Goal: Task Accomplishment & Management: Use online tool/utility

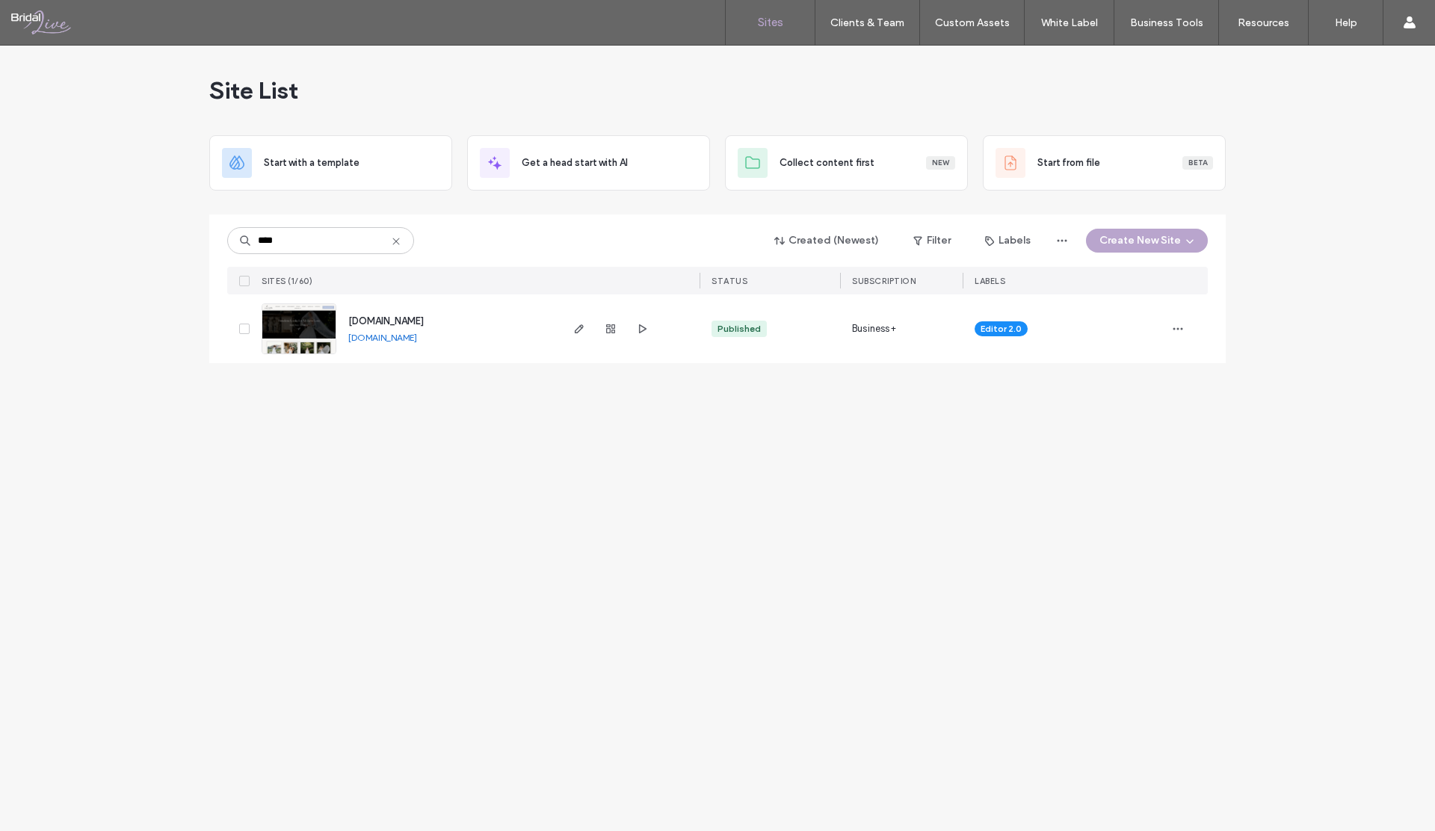
drag, startPoint x: 321, startPoint y: 788, endPoint x: 247, endPoint y: 1186, distance: 404.4
click at [247, 620] on html ".wqwq-1{fill:#231f20;} .cls-1q, .cls-2q { fill-rule: evenodd; } .cls-2q { fill:…" at bounding box center [717, 415] width 1435 height 831
click at [576, 328] on icon "button" at bounding box center [579, 329] width 12 height 12
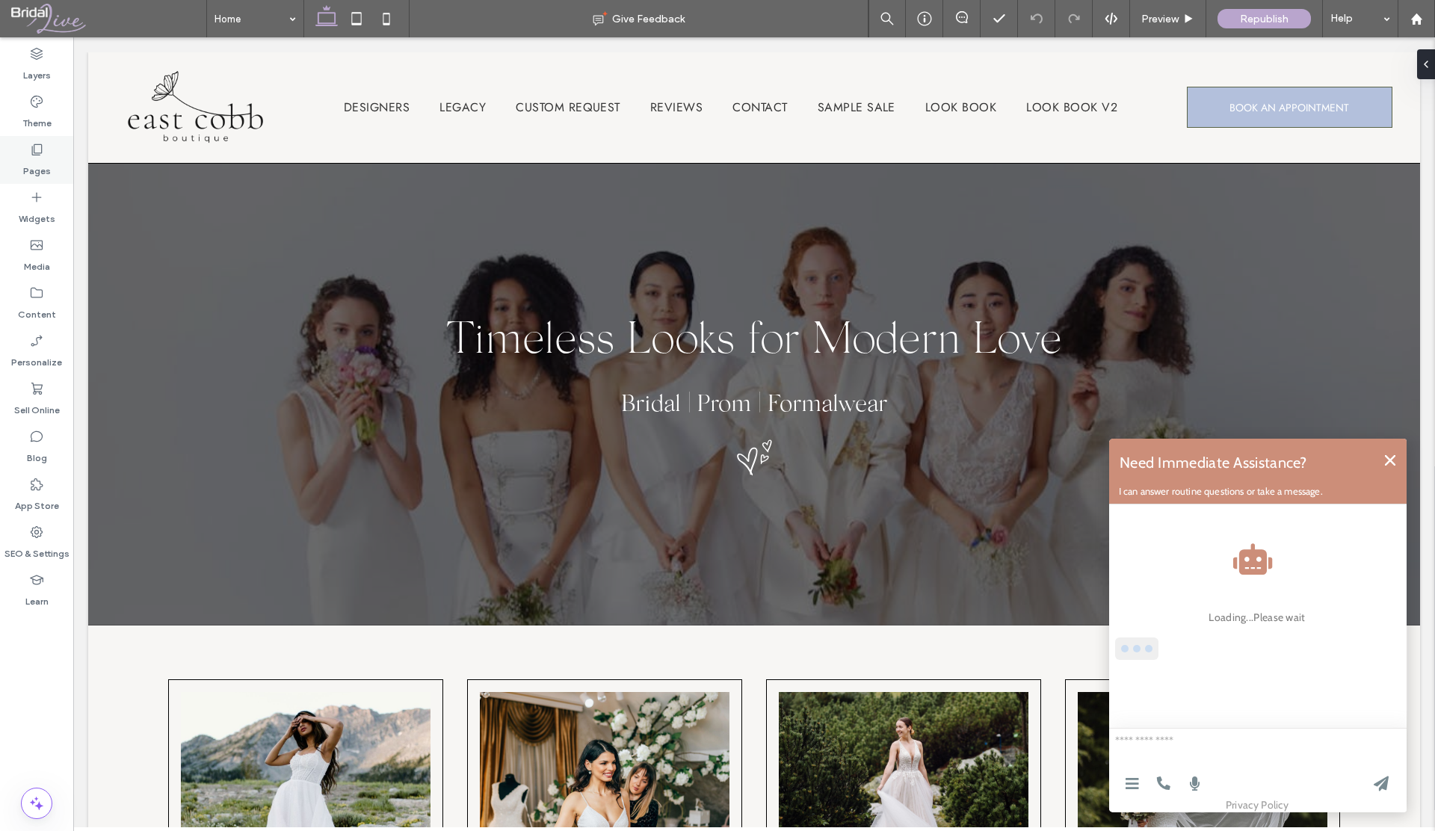
click at [25, 172] on label "Pages" at bounding box center [37, 167] width 28 height 21
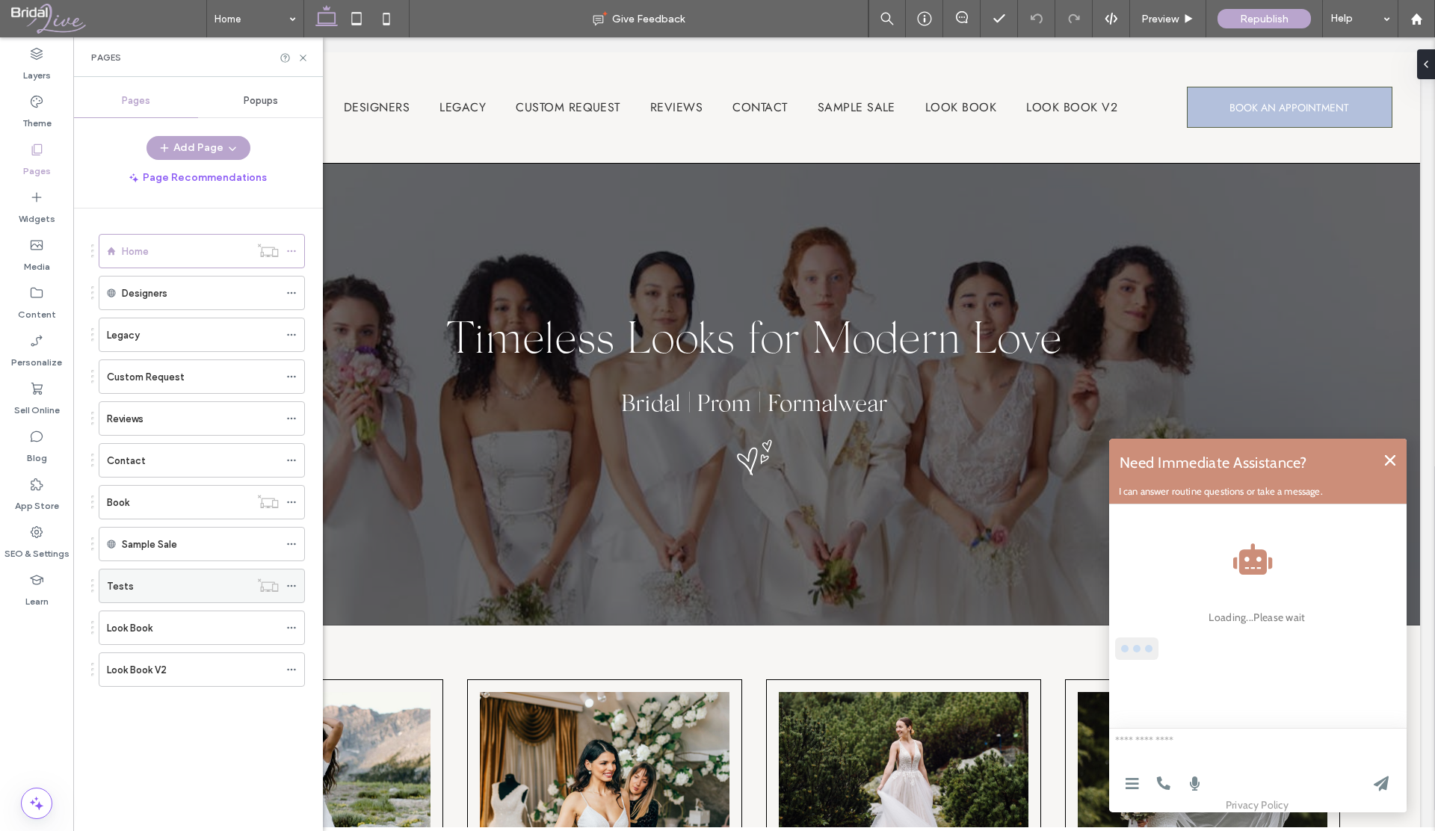
click at [144, 585] on div "Tests" at bounding box center [178, 587] width 143 height 16
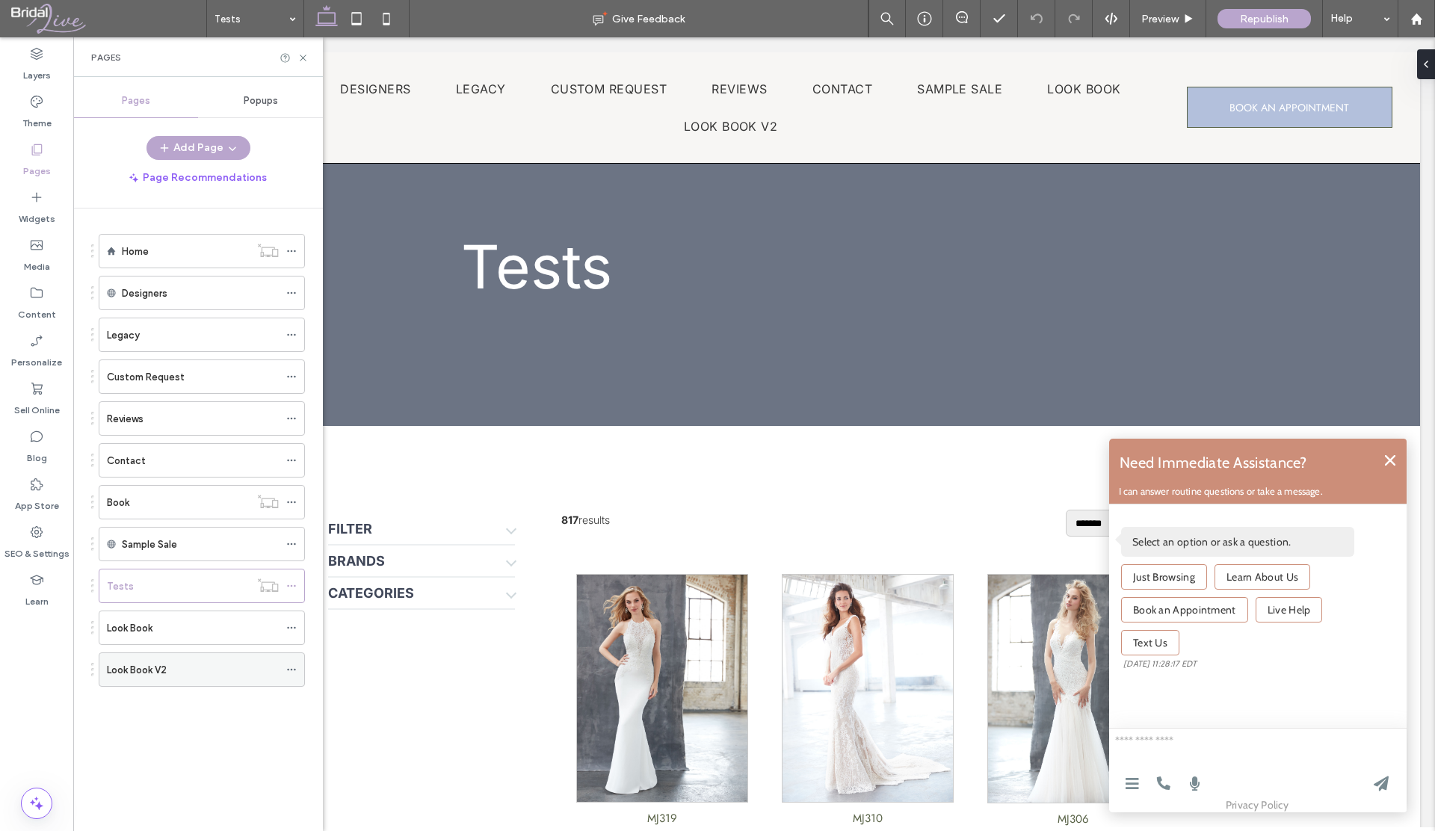
click at [163, 669] on label "Look Book V2" at bounding box center [137, 670] width 60 height 26
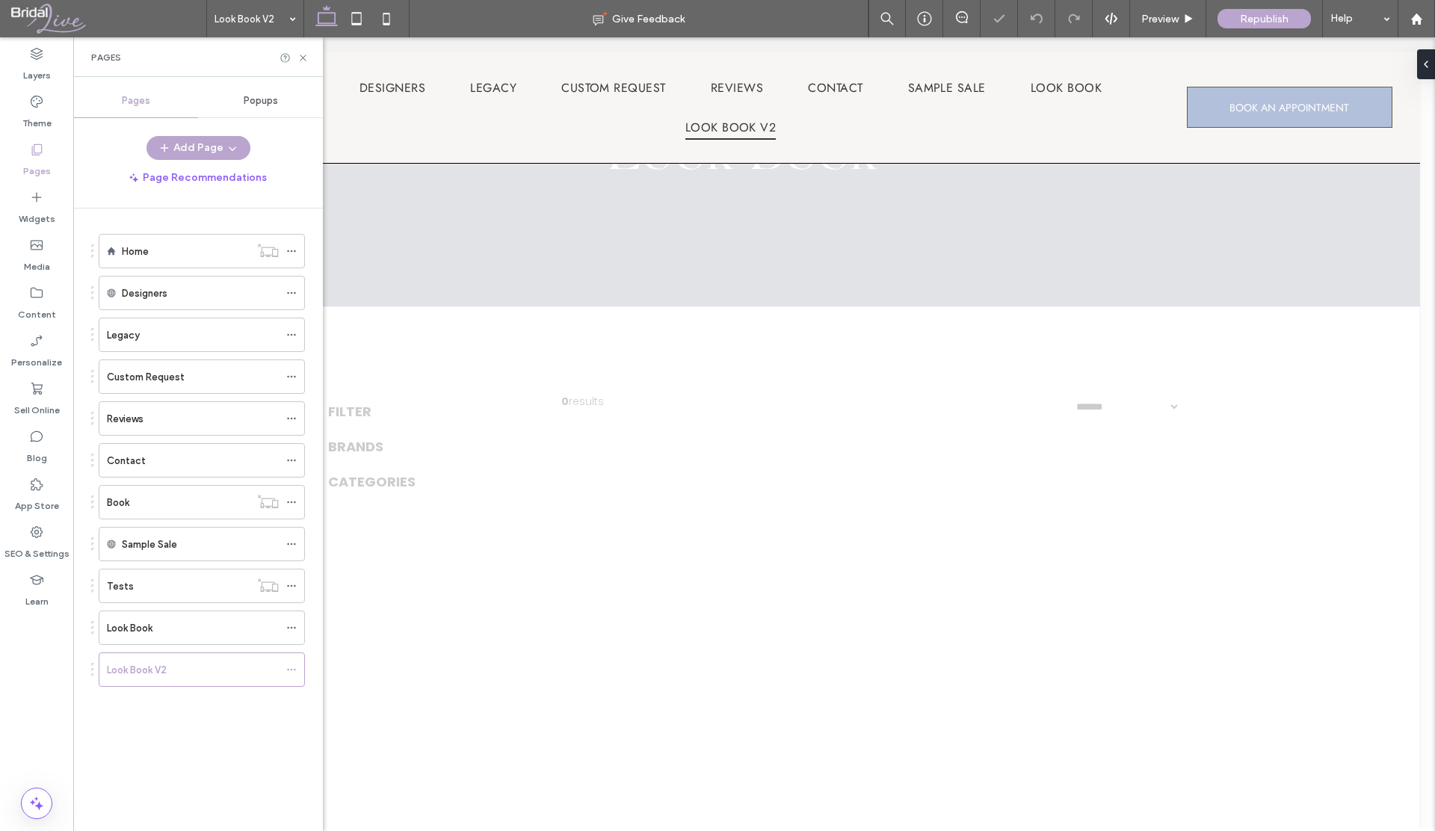
scroll to position [138, 0]
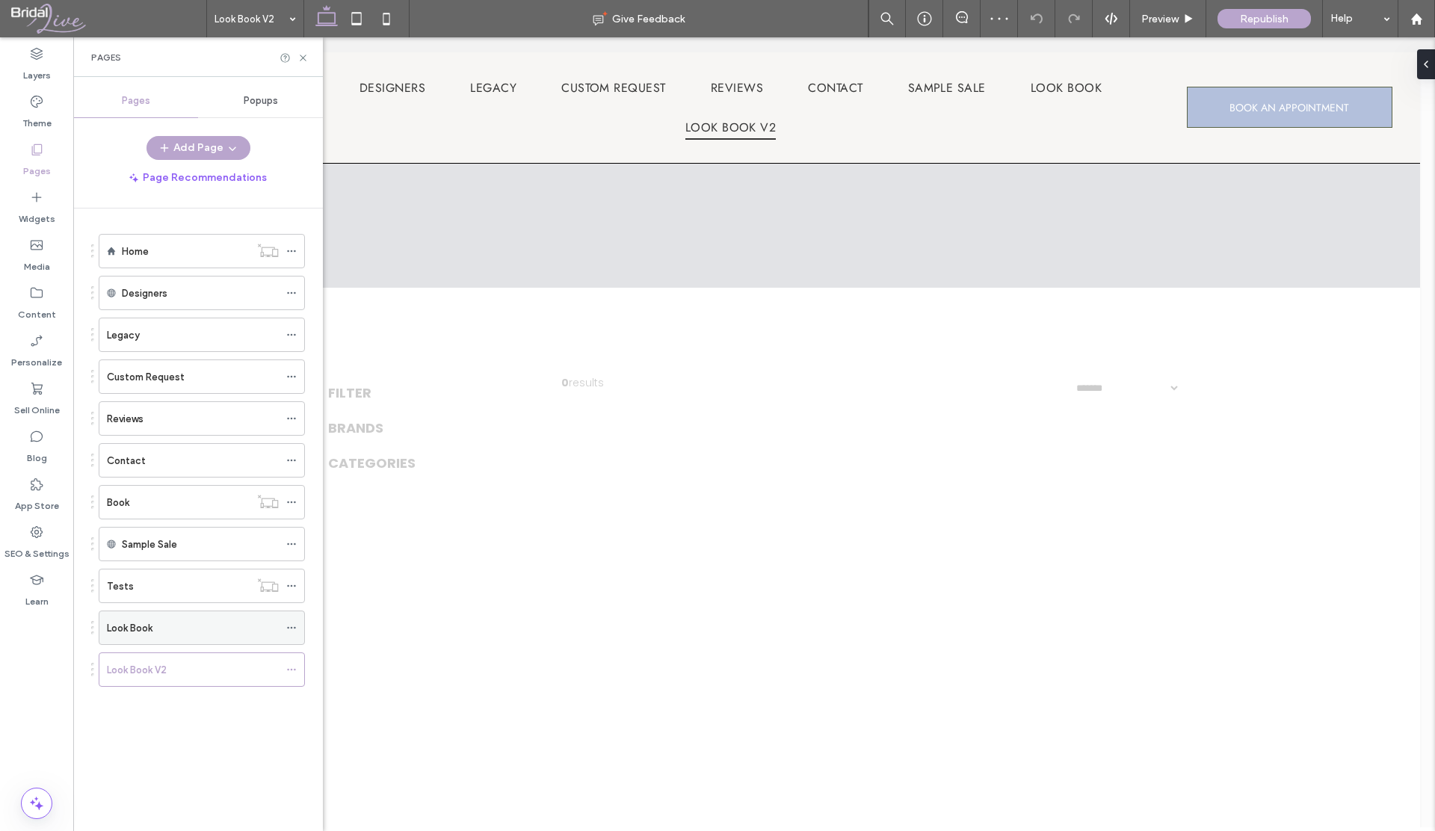
click at [230, 624] on div "Look Book" at bounding box center [193, 629] width 172 height 16
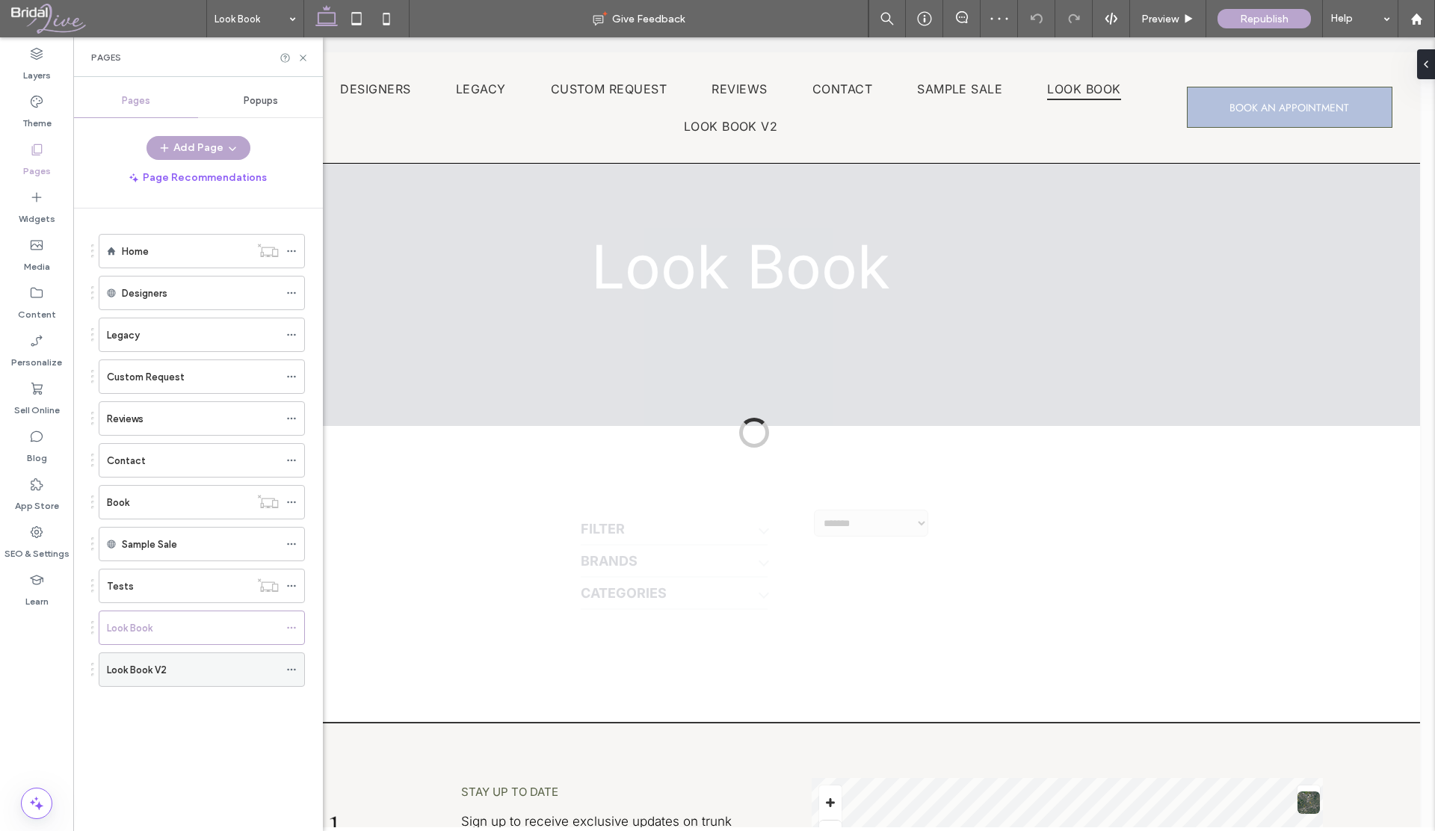
click at [184, 666] on div "Look Book V2" at bounding box center [193, 670] width 172 height 16
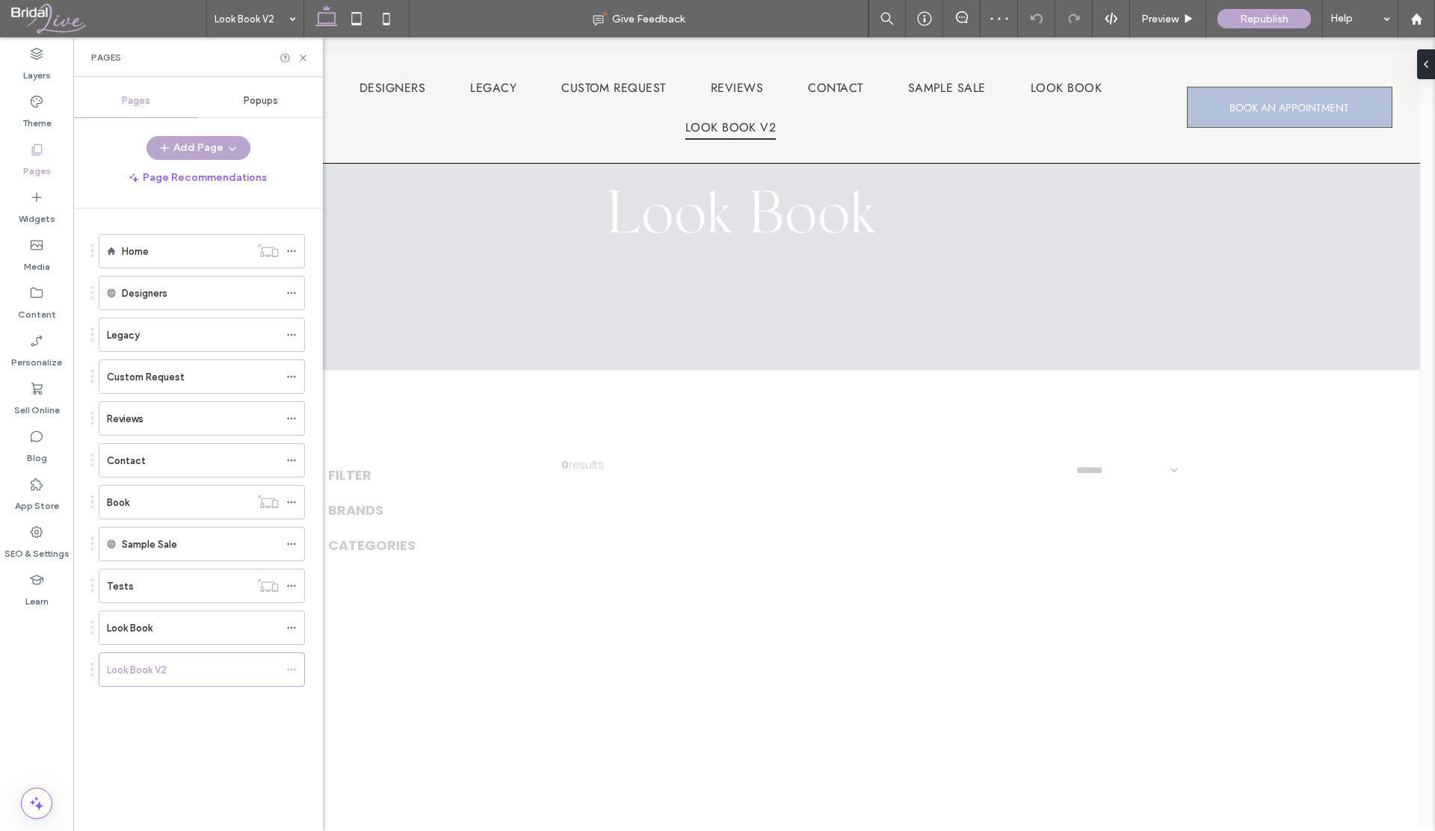
scroll to position [197, 0]
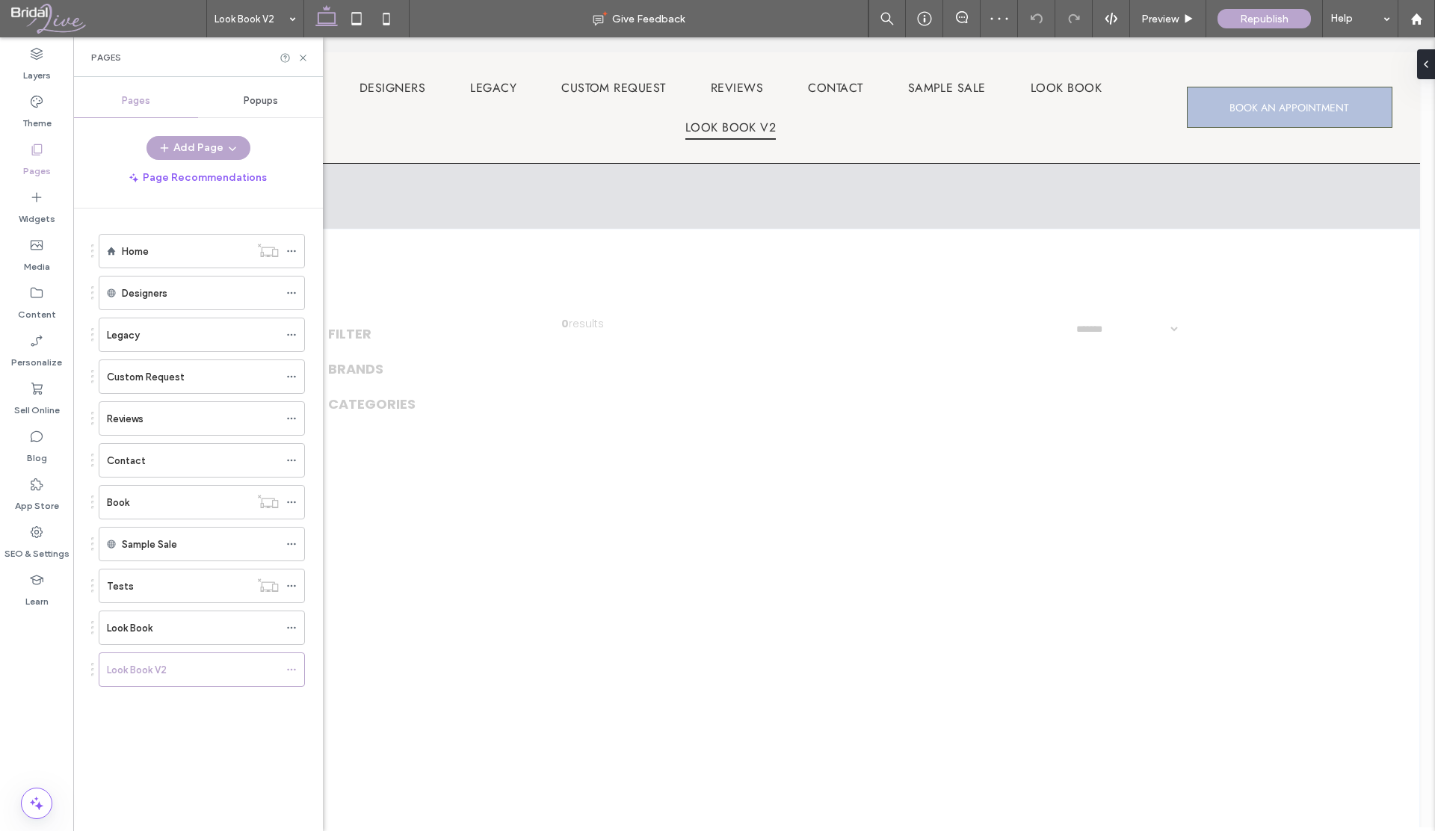
click at [446, 372] on div at bounding box center [754, 432] width 1362 height 790
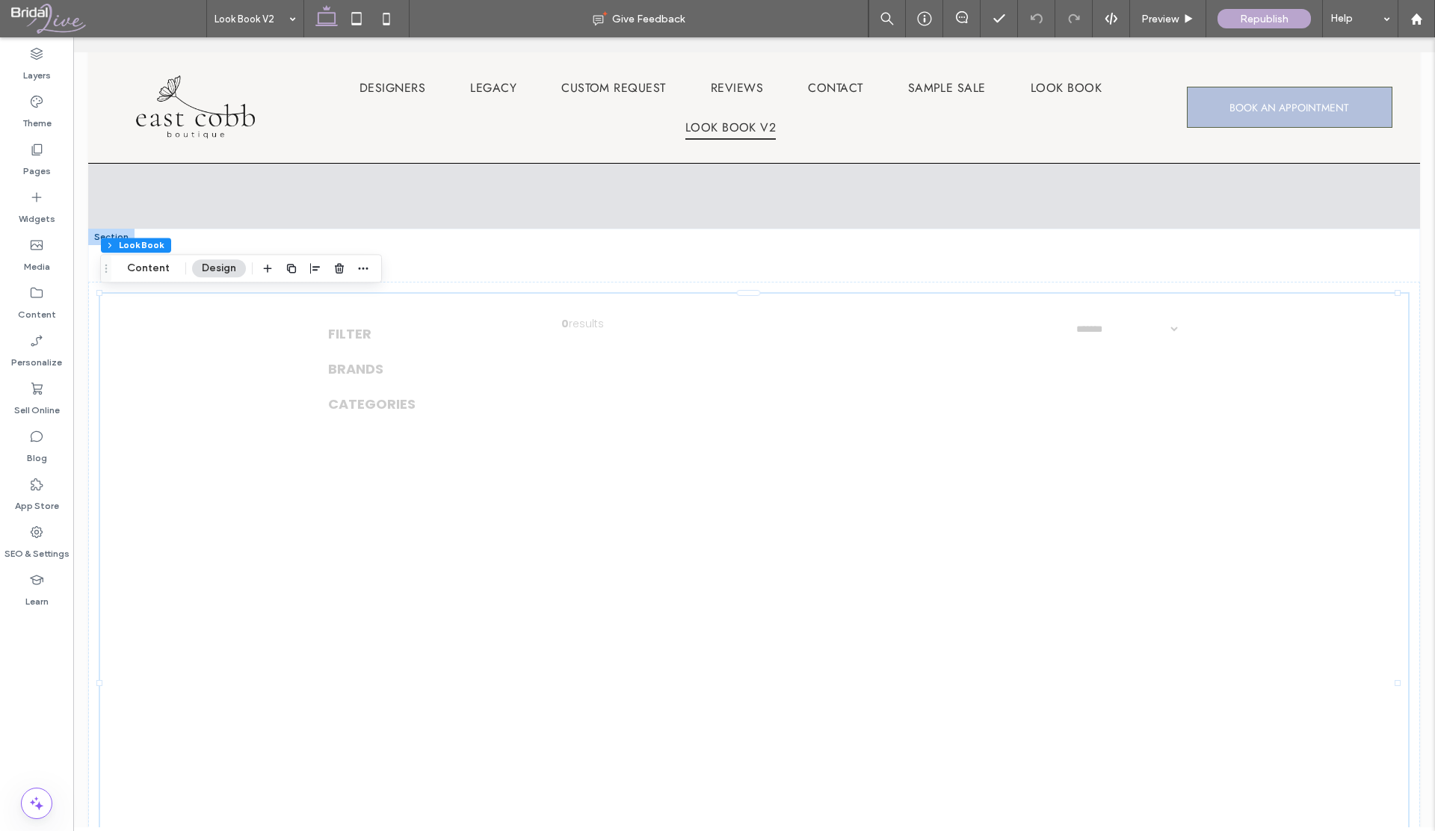
click at [446, 372] on div at bounding box center [754, 432] width 1362 height 790
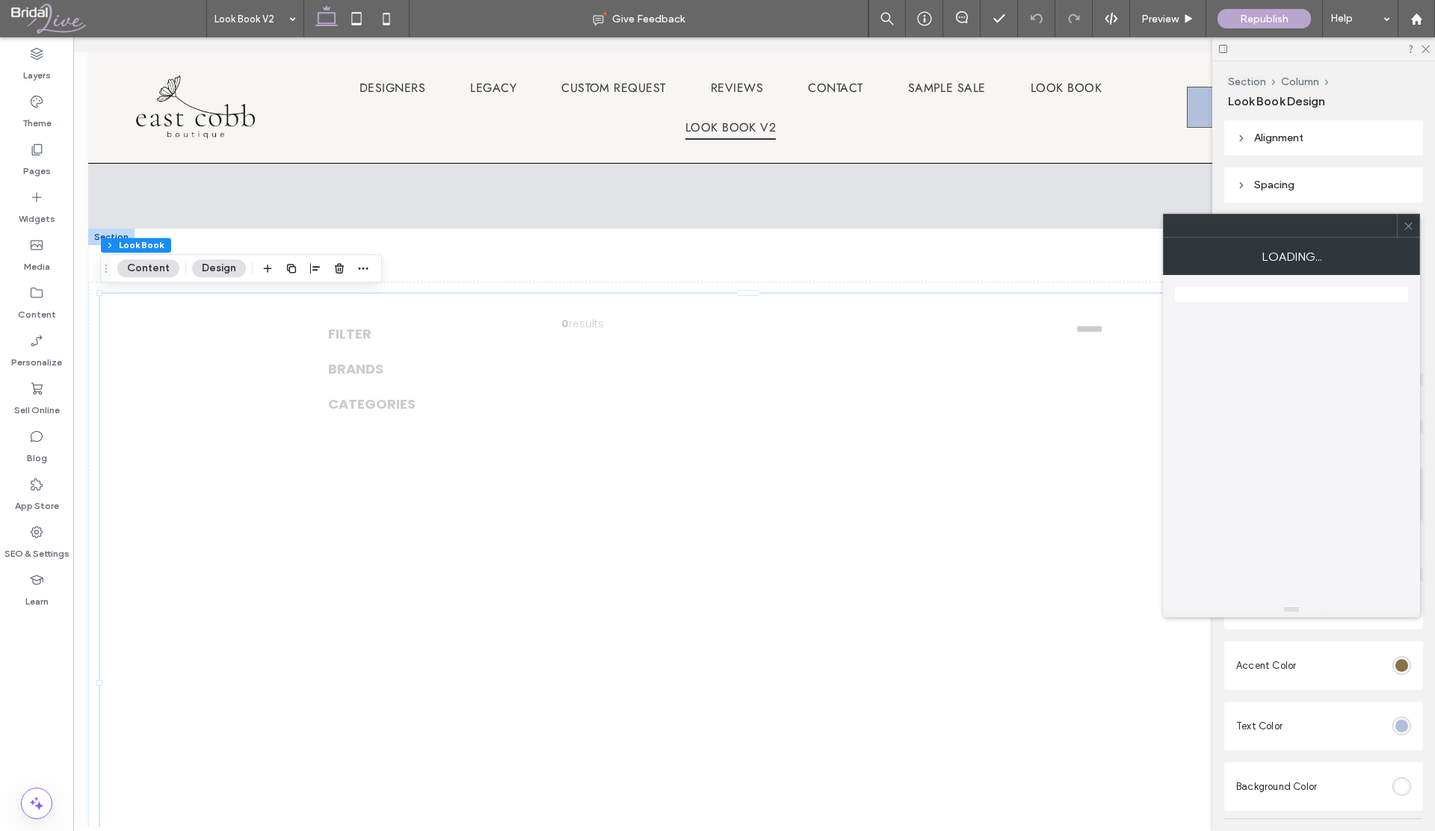
type input "*"
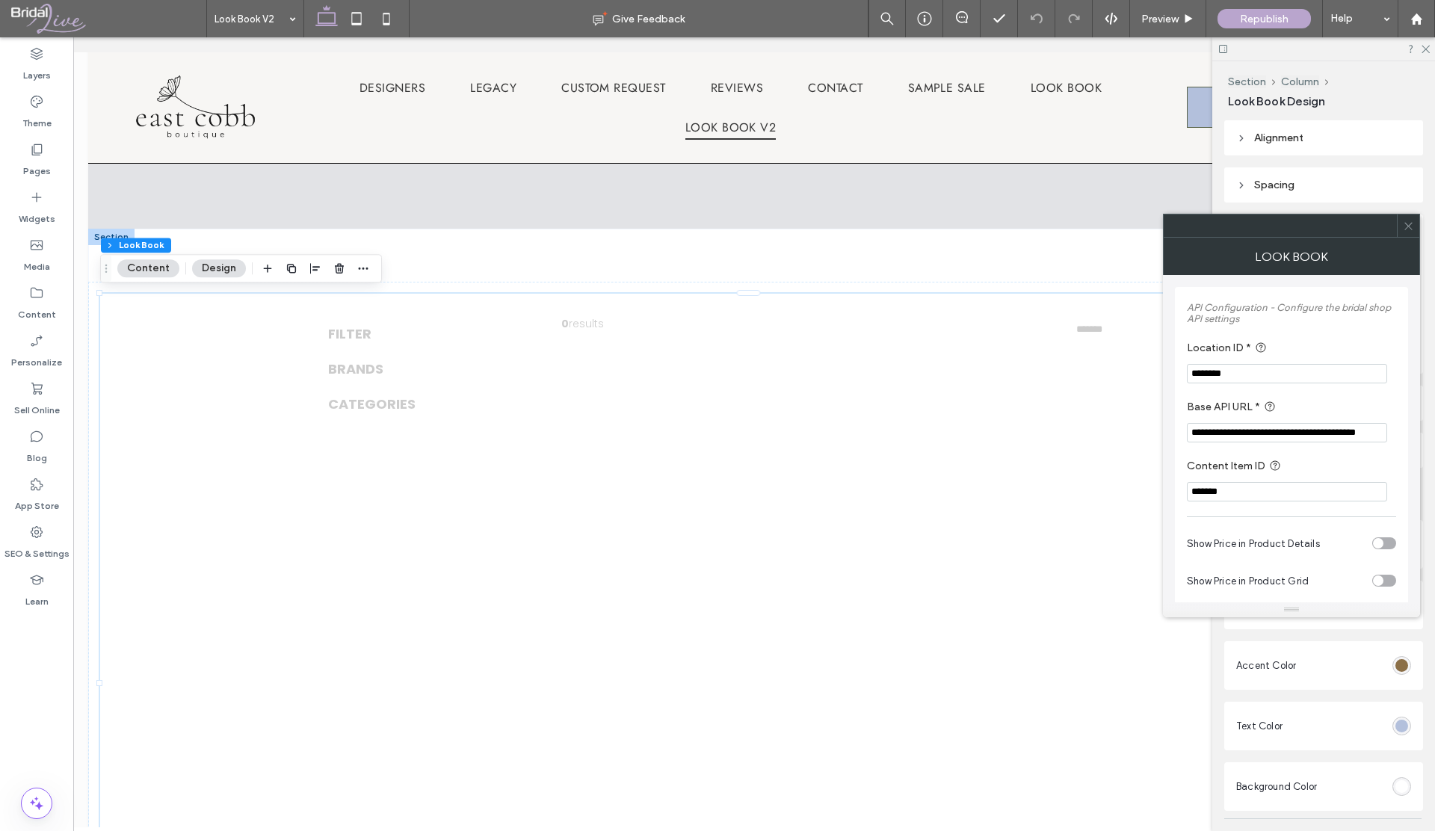
click at [446, 372] on div at bounding box center [754, 432] width 1362 height 790
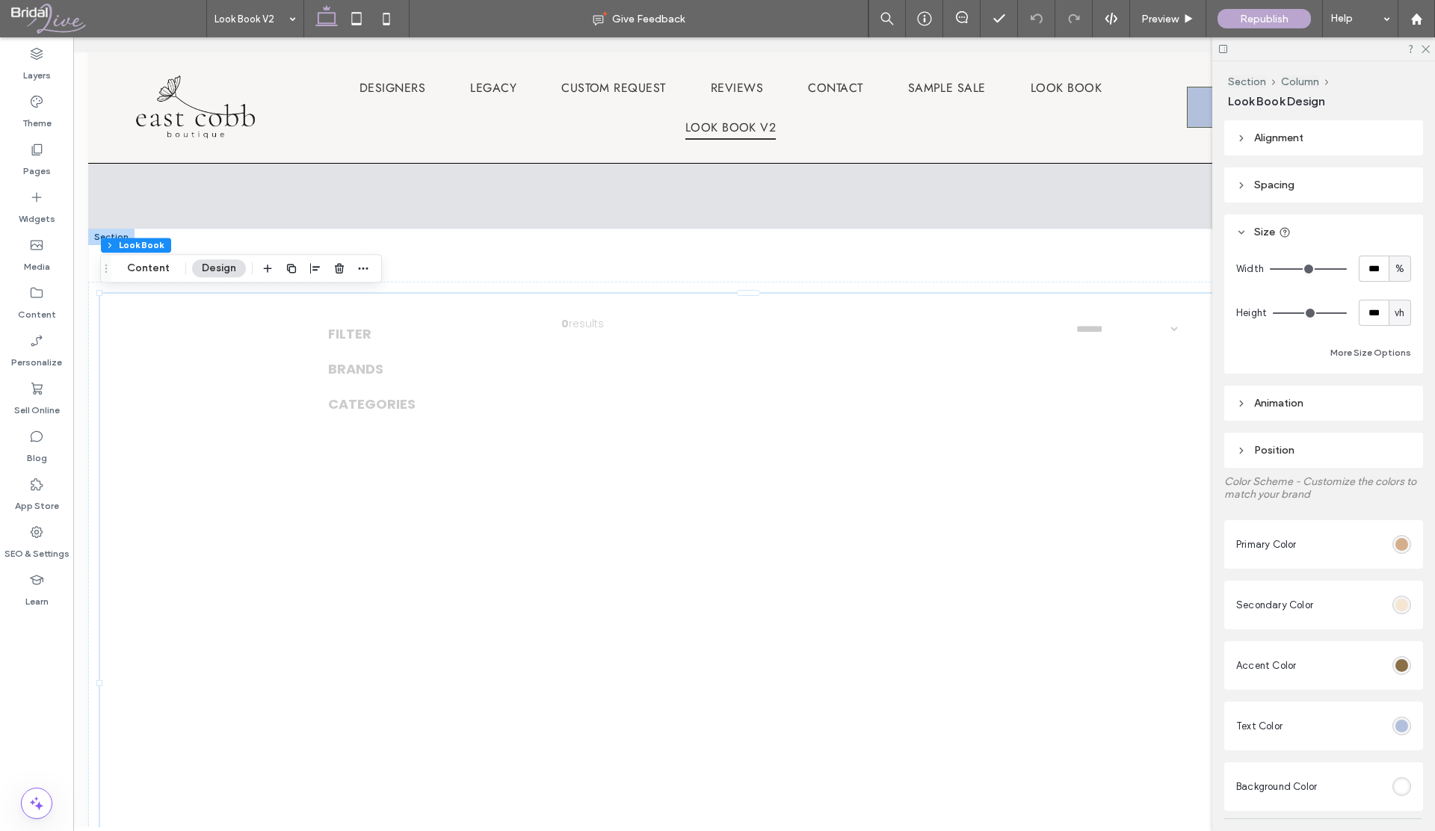
click at [597, 393] on section "**********" at bounding box center [870, 368] width 619 height 105
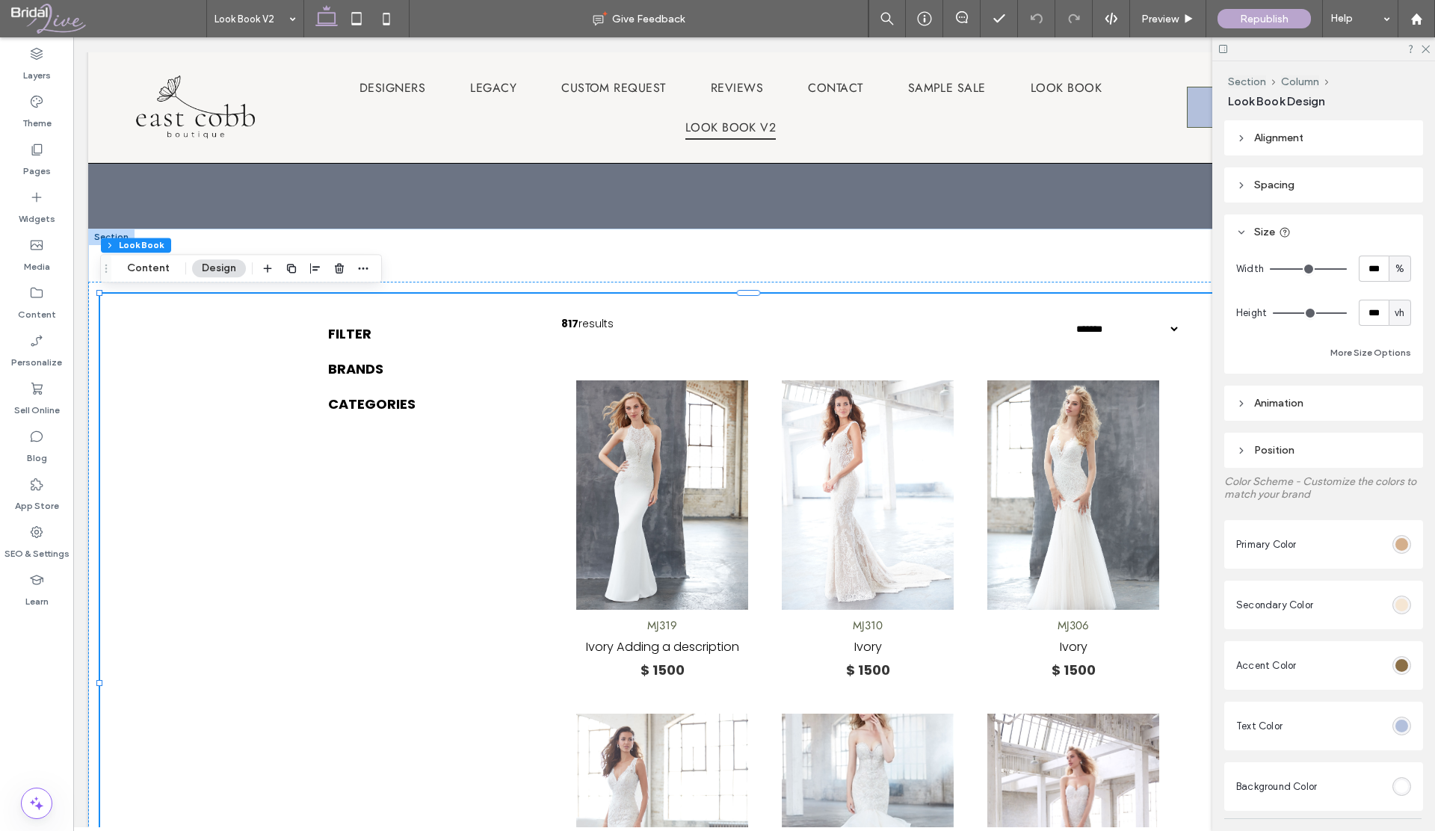
click at [597, 393] on img at bounding box center [662, 496] width 172 height 230
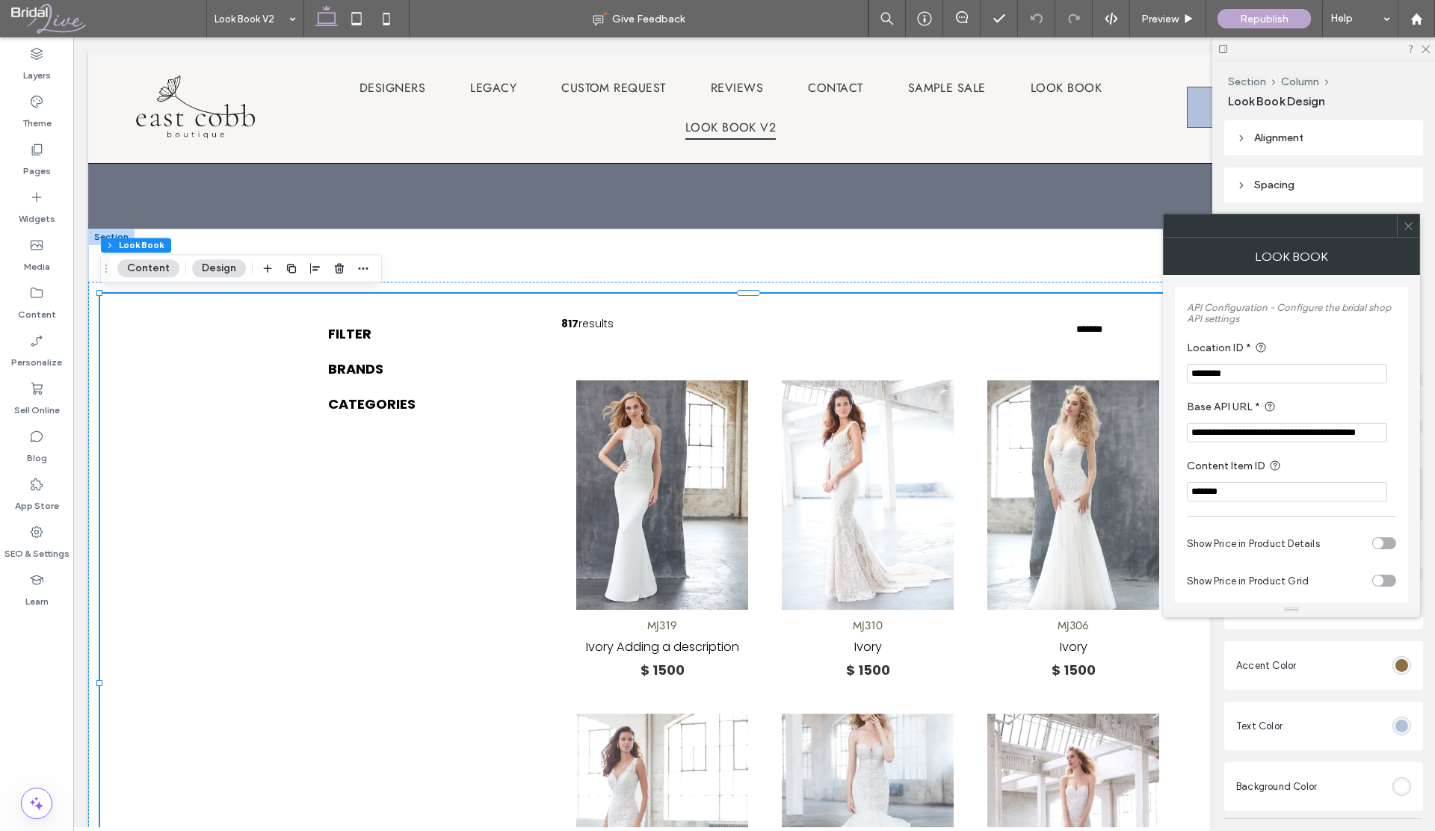
scroll to position [0, 0]
click at [1215, 227] on div at bounding box center [1280, 226] width 233 height 22
click at [1406, 225] on header "Size" at bounding box center [1324, 232] width 199 height 35
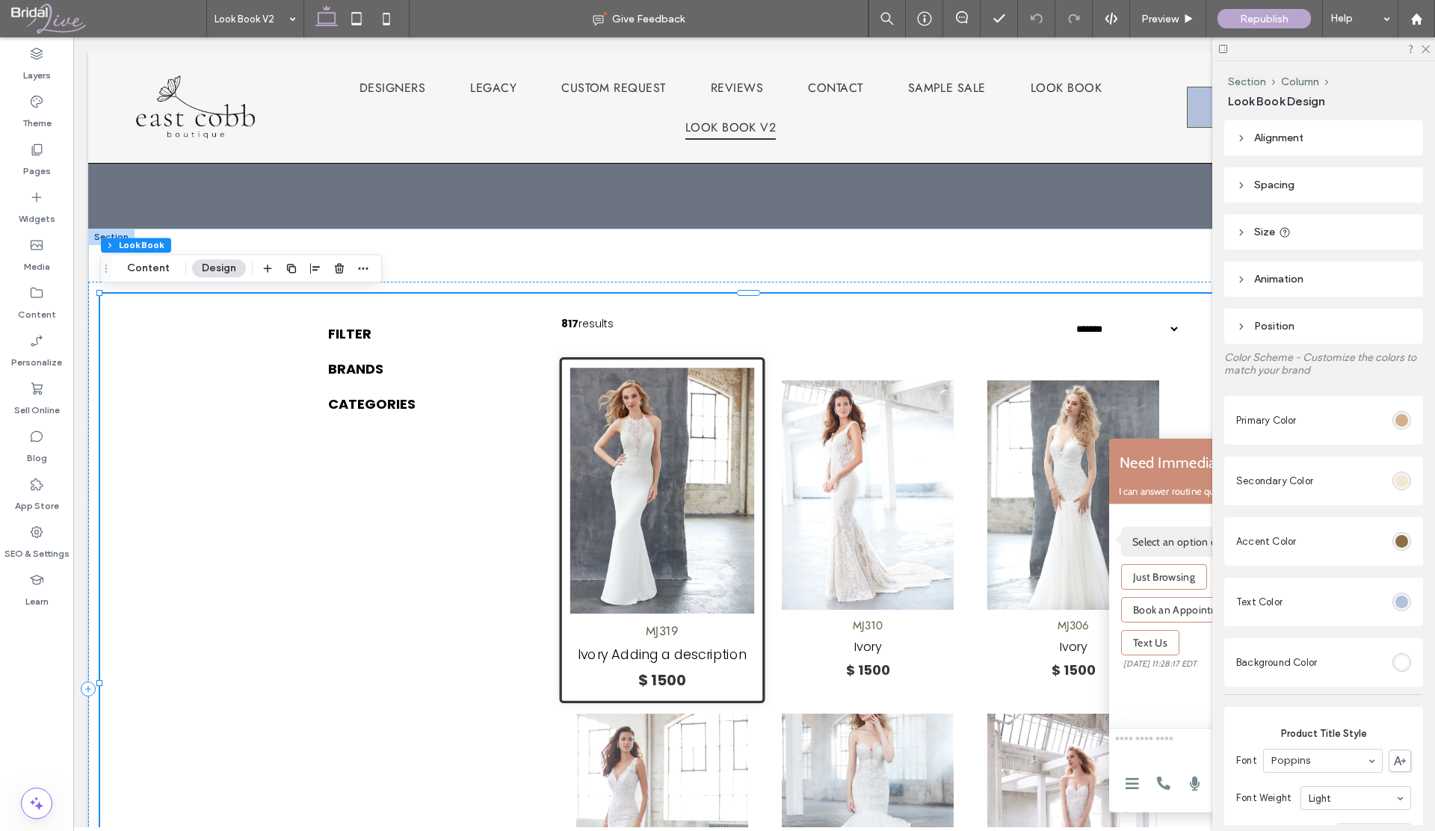
click at [651, 438] on img at bounding box center [662, 492] width 184 height 246
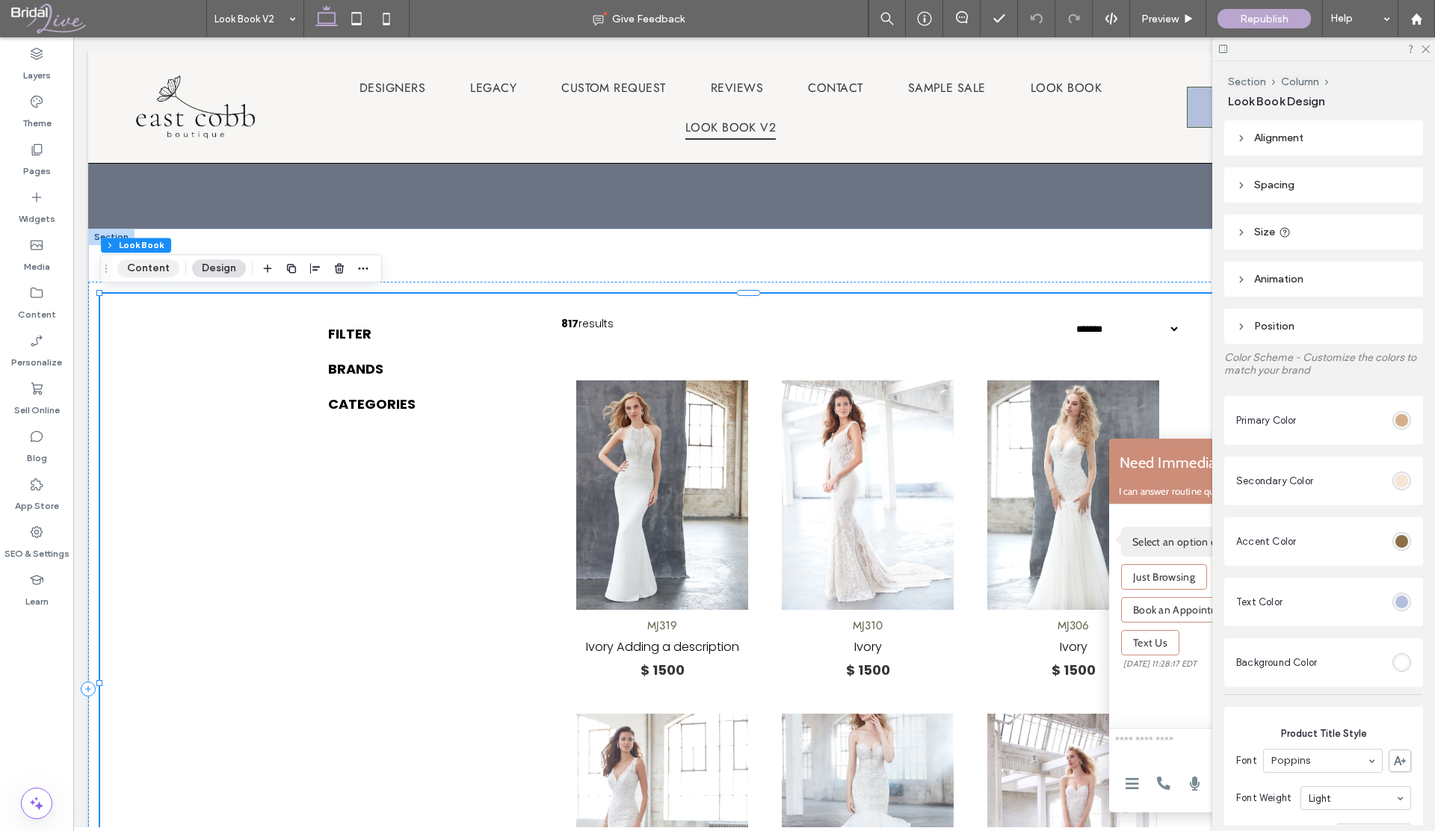
click at [143, 265] on button "Content" at bounding box center [148, 268] width 62 height 18
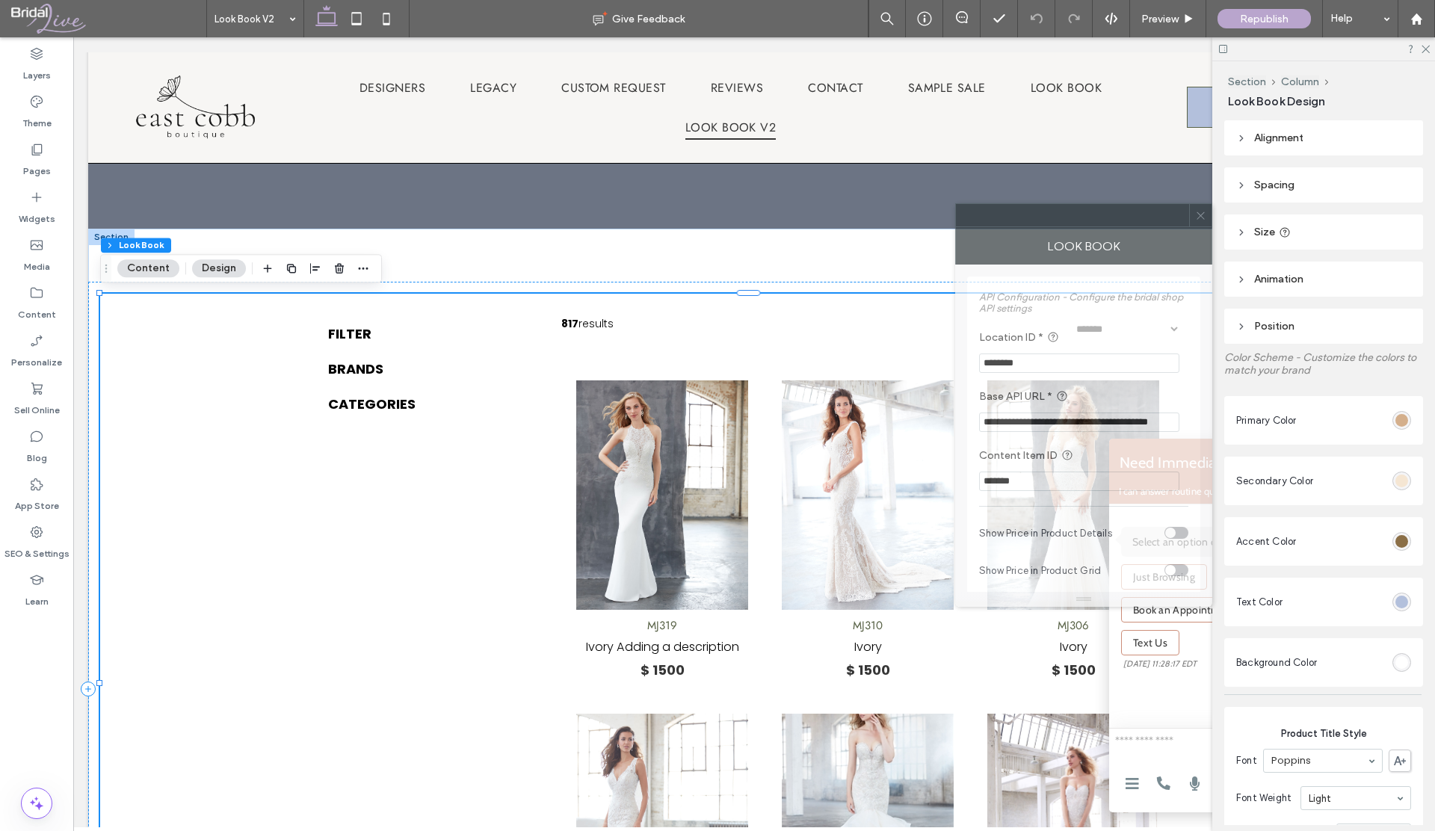
drag, startPoint x: 1239, startPoint y: 233, endPoint x: 1083, endPoint y: 222, distance: 156.6
click at [1083, 222] on div at bounding box center [1072, 215] width 233 height 22
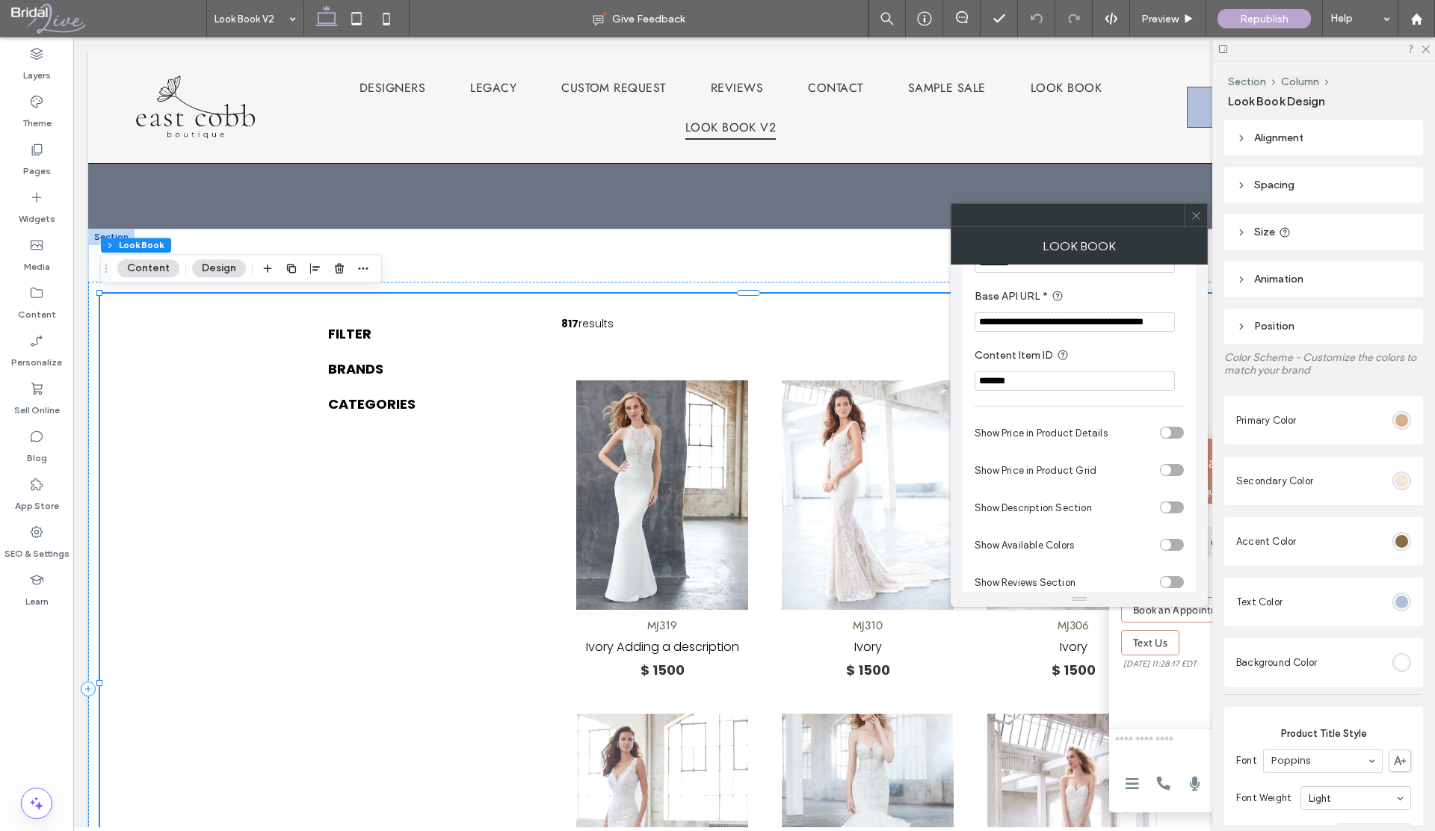
scroll to position [101, 0]
click at [1172, 470] on div "toggle" at bounding box center [1172, 470] width 24 height 12
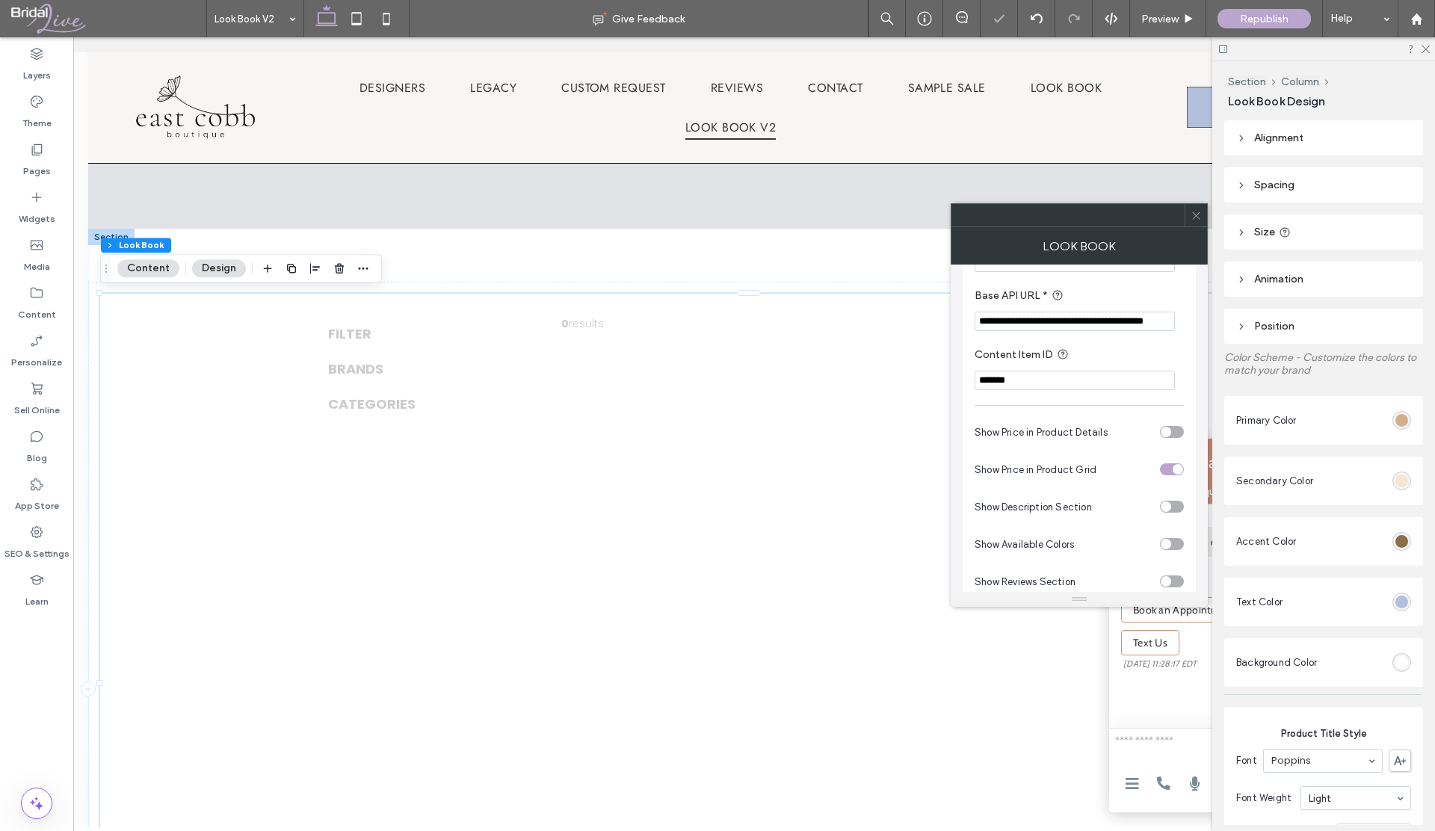
click at [1167, 434] on div "toggle" at bounding box center [1166, 432] width 10 height 10
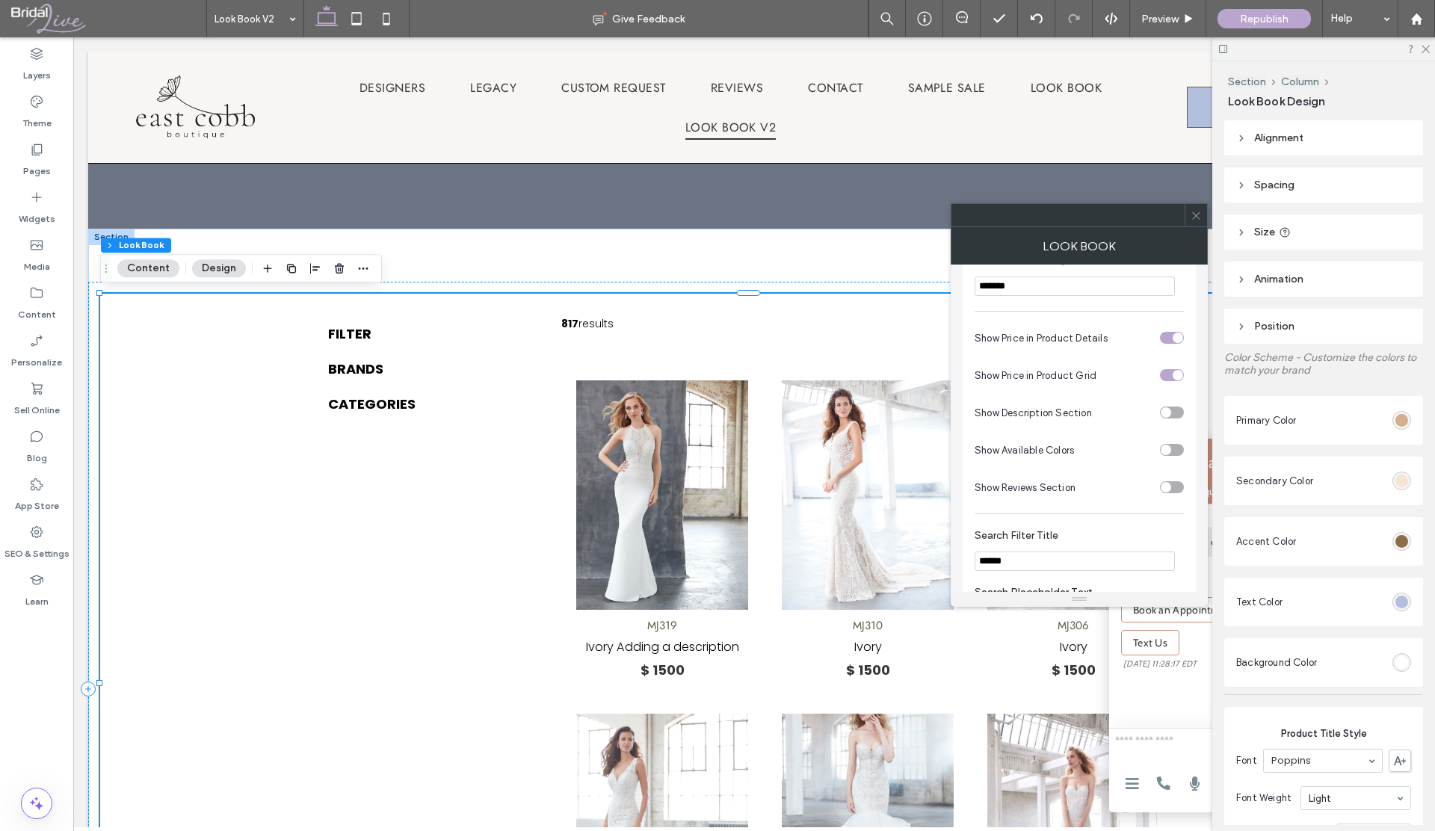
scroll to position [199, 0]
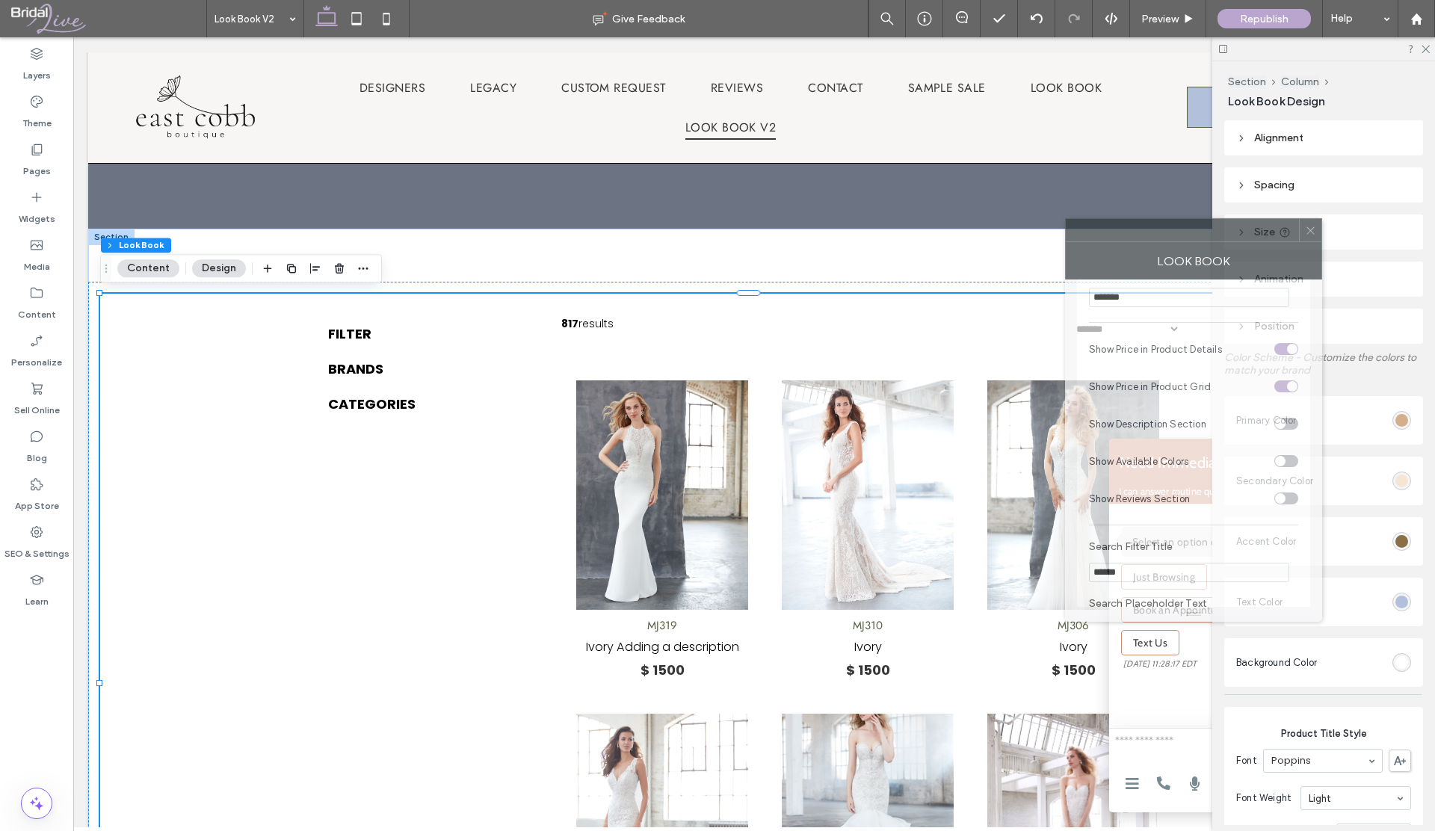
drag, startPoint x: 1126, startPoint y: 224, endPoint x: 1231, endPoint y: 240, distance: 106.7
click at [1240, 238] on div at bounding box center [1182, 230] width 233 height 22
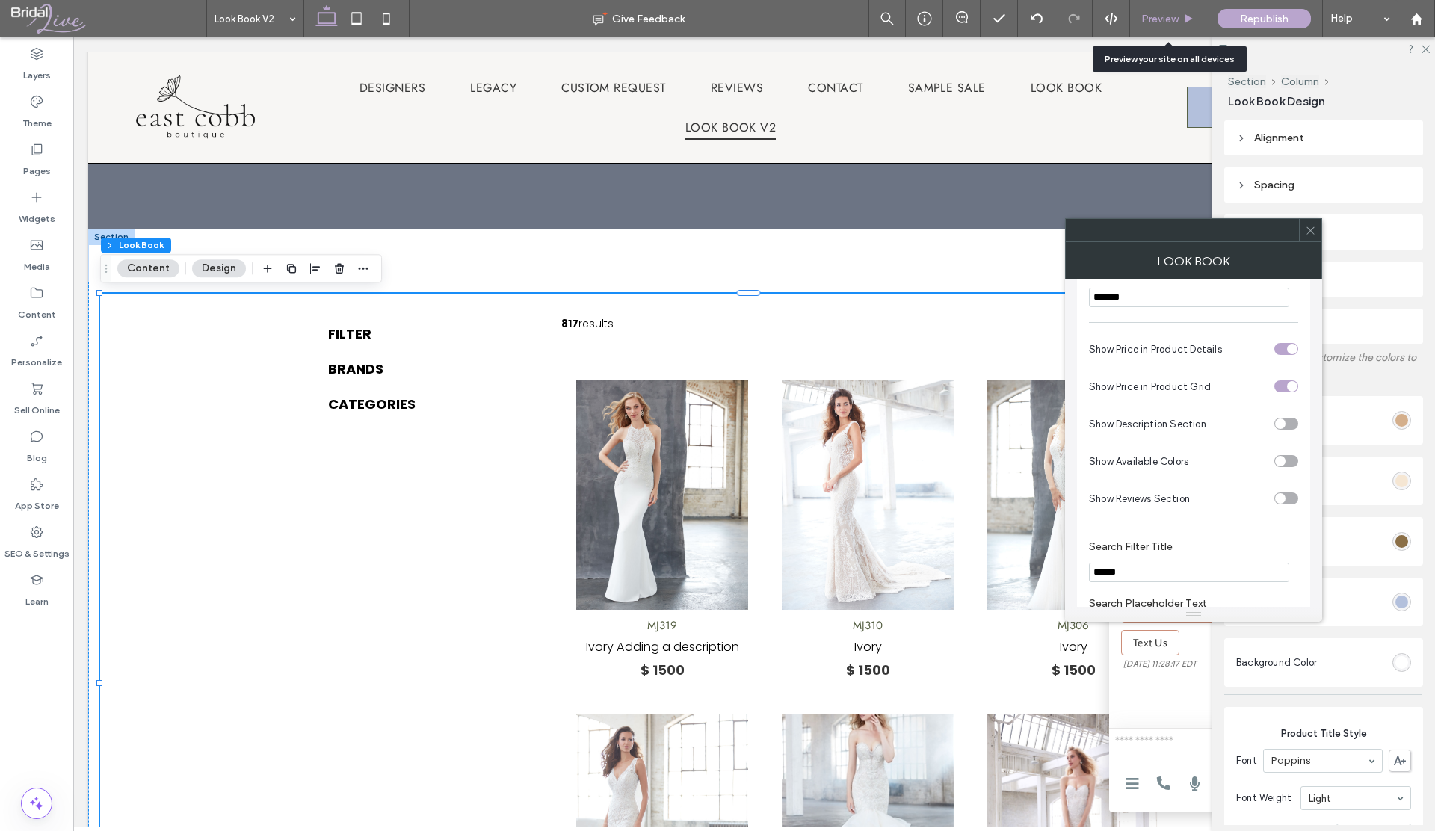
click at [1151, 19] on span "Preview" at bounding box center [1160, 19] width 37 height 13
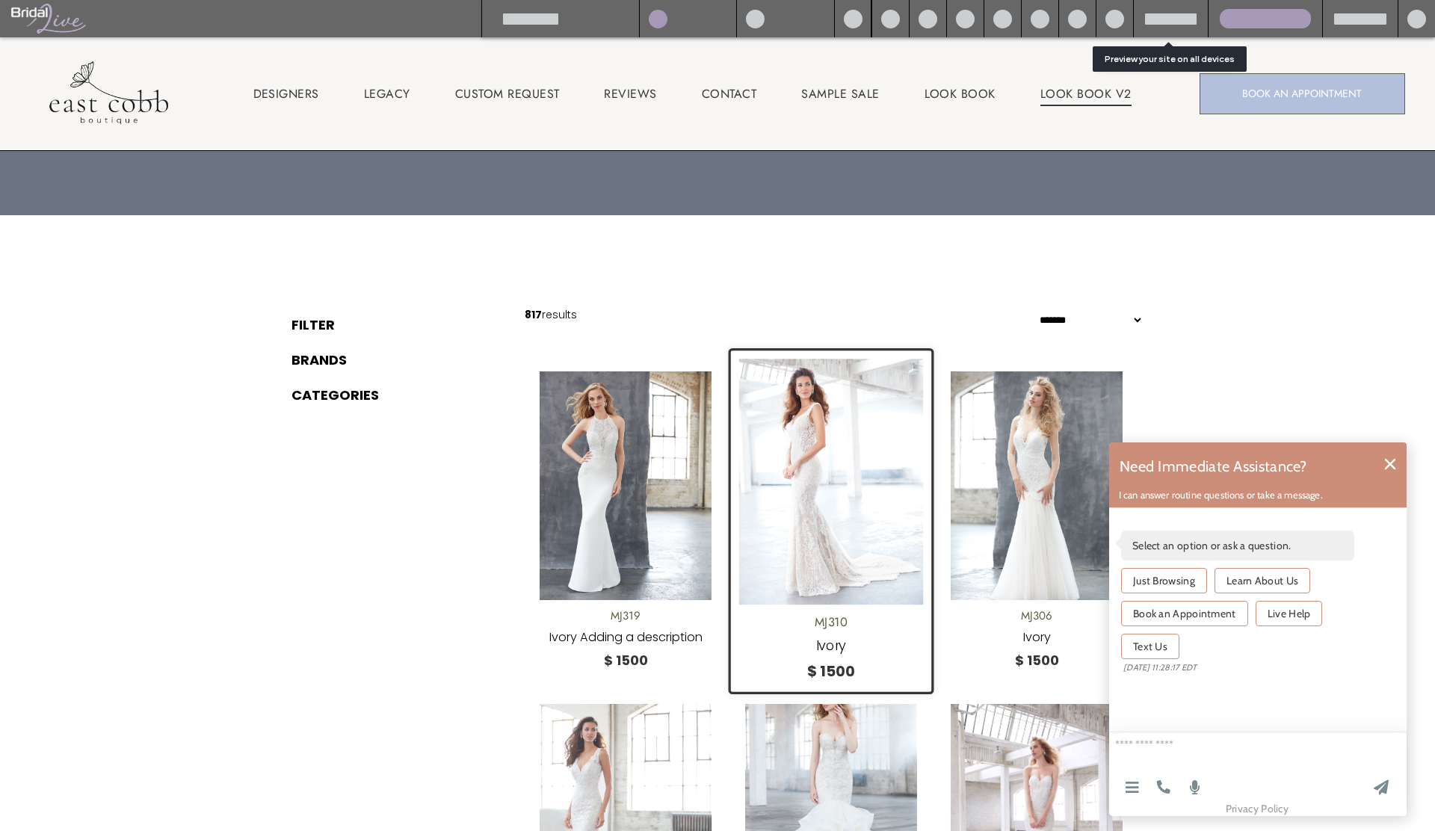
scroll to position [199, 0]
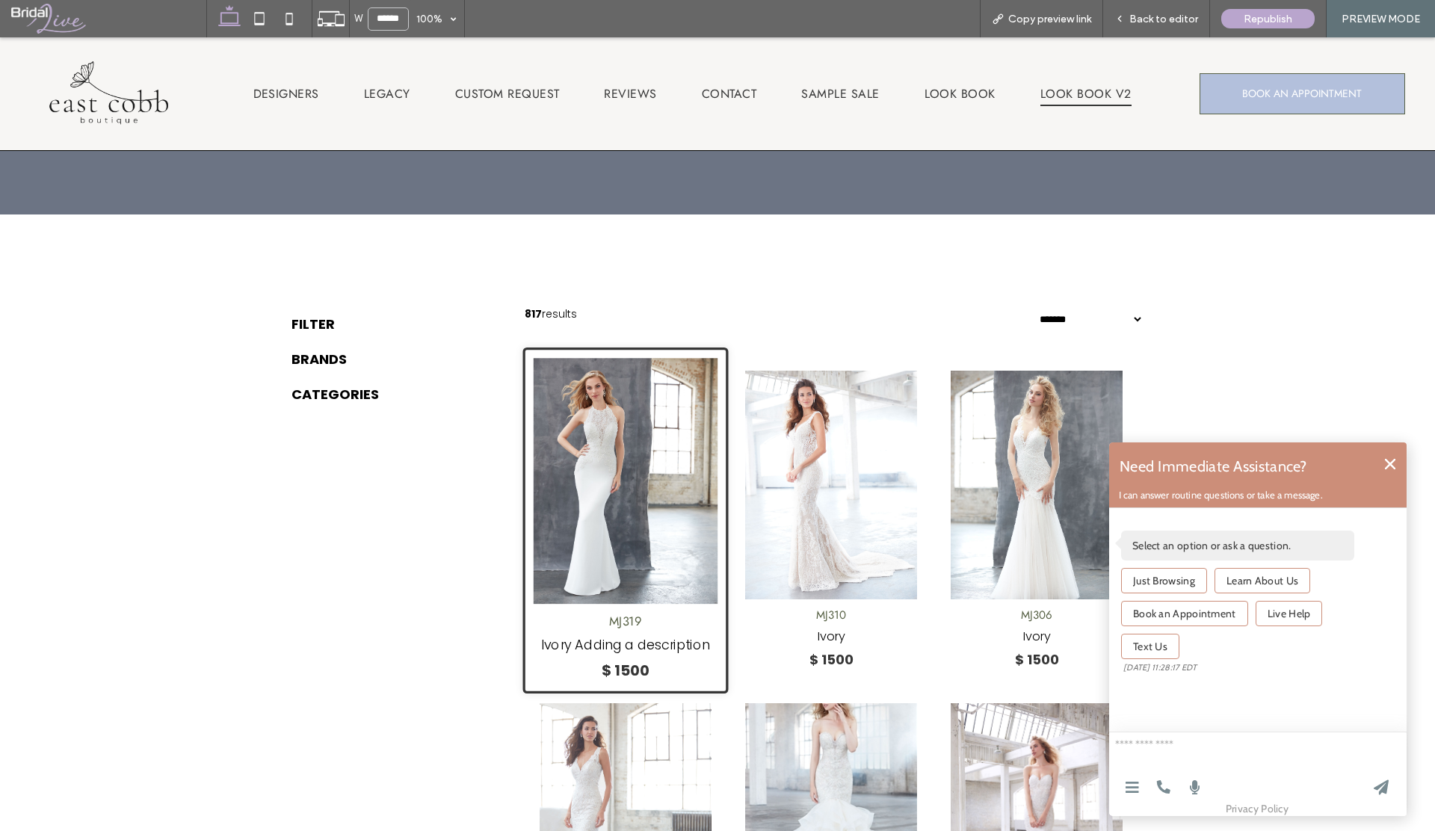
click at [678, 430] on img at bounding box center [626, 481] width 184 height 246
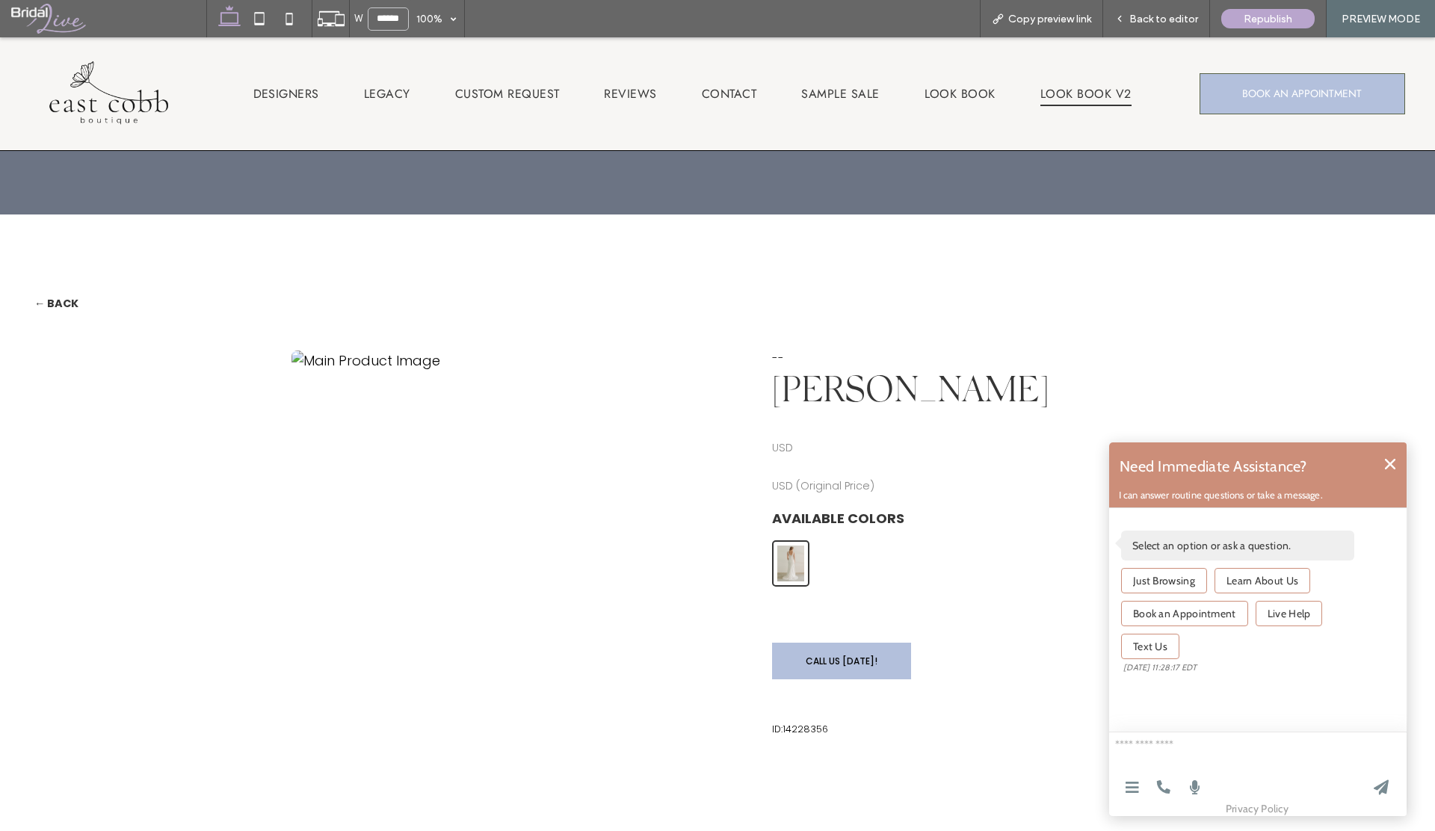
click at [678, 430] on div at bounding box center [520, 544] width 457 height 386
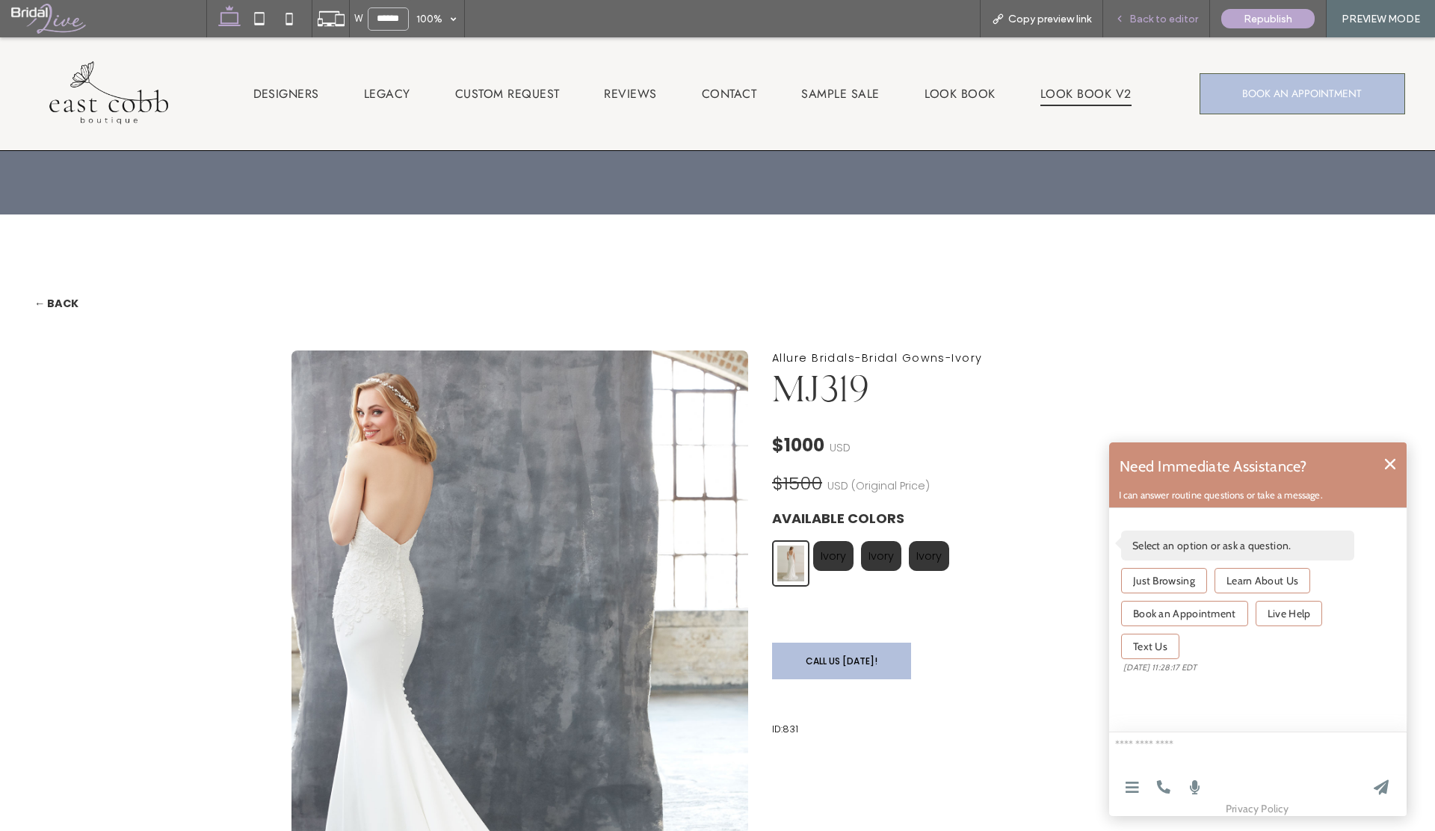
click at [1146, 17] on span "Back to editor" at bounding box center [1164, 19] width 69 height 13
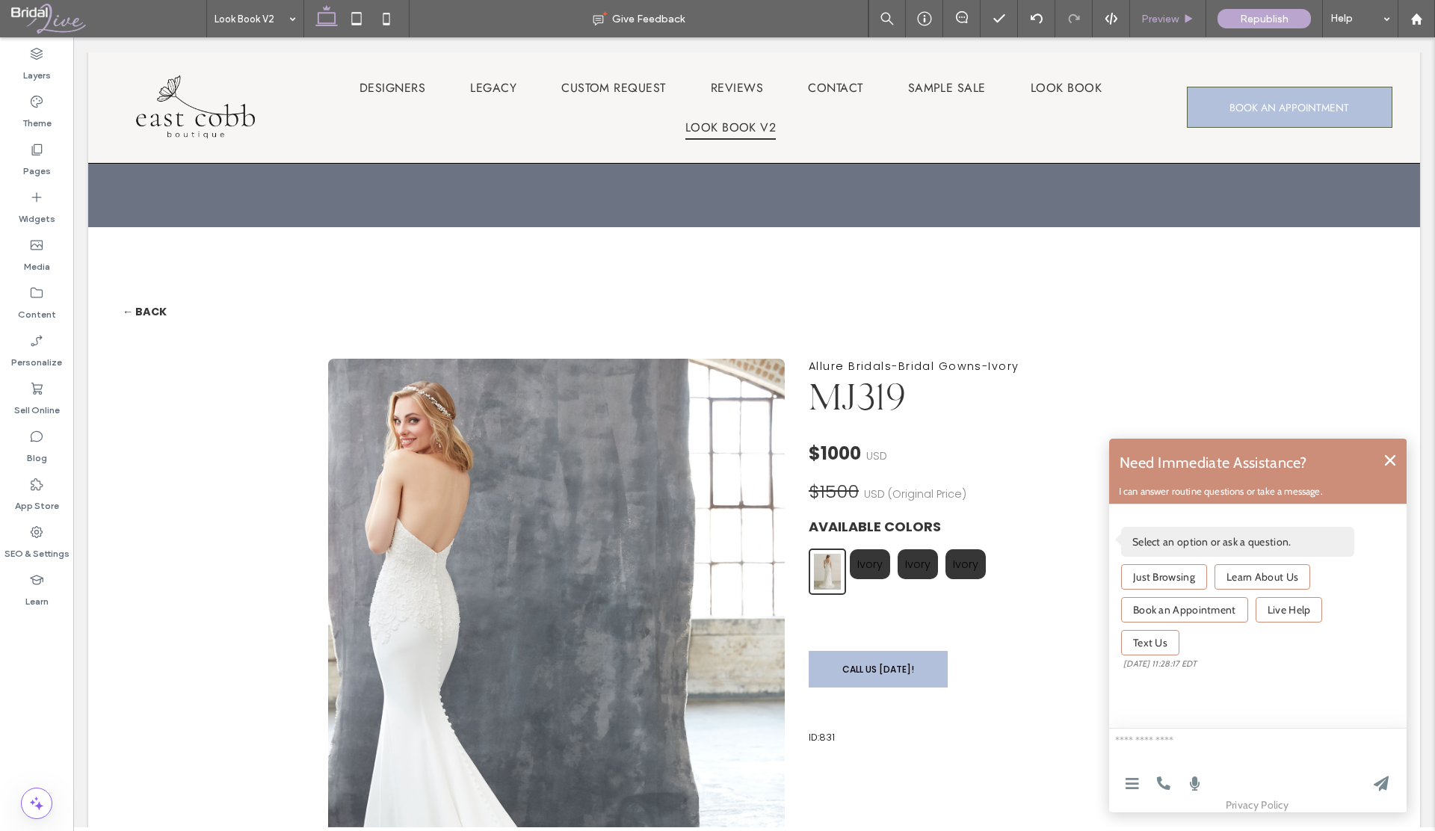
scroll to position [197, 0]
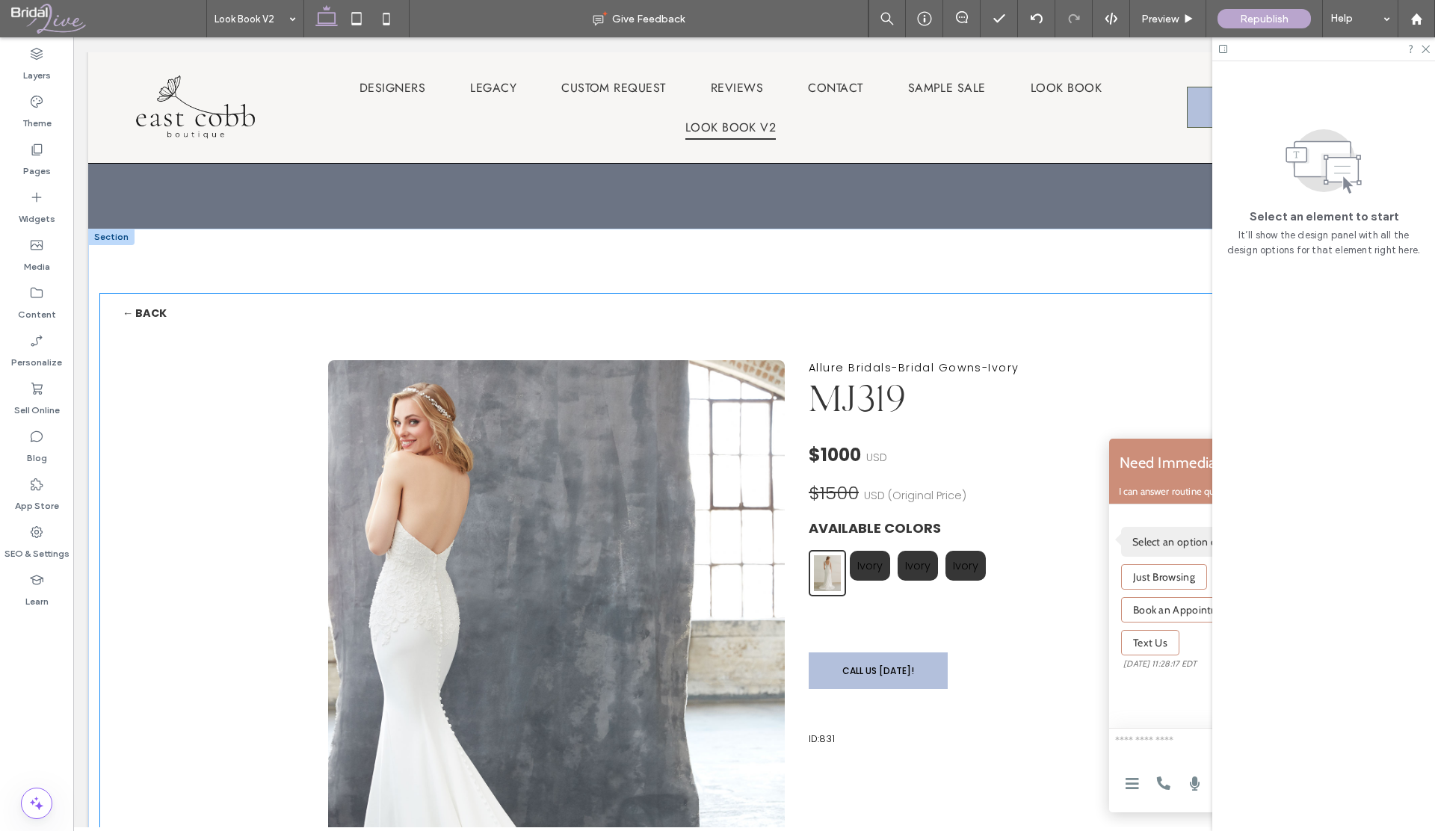
click at [832, 465] on span "$1000" at bounding box center [835, 455] width 52 height 25
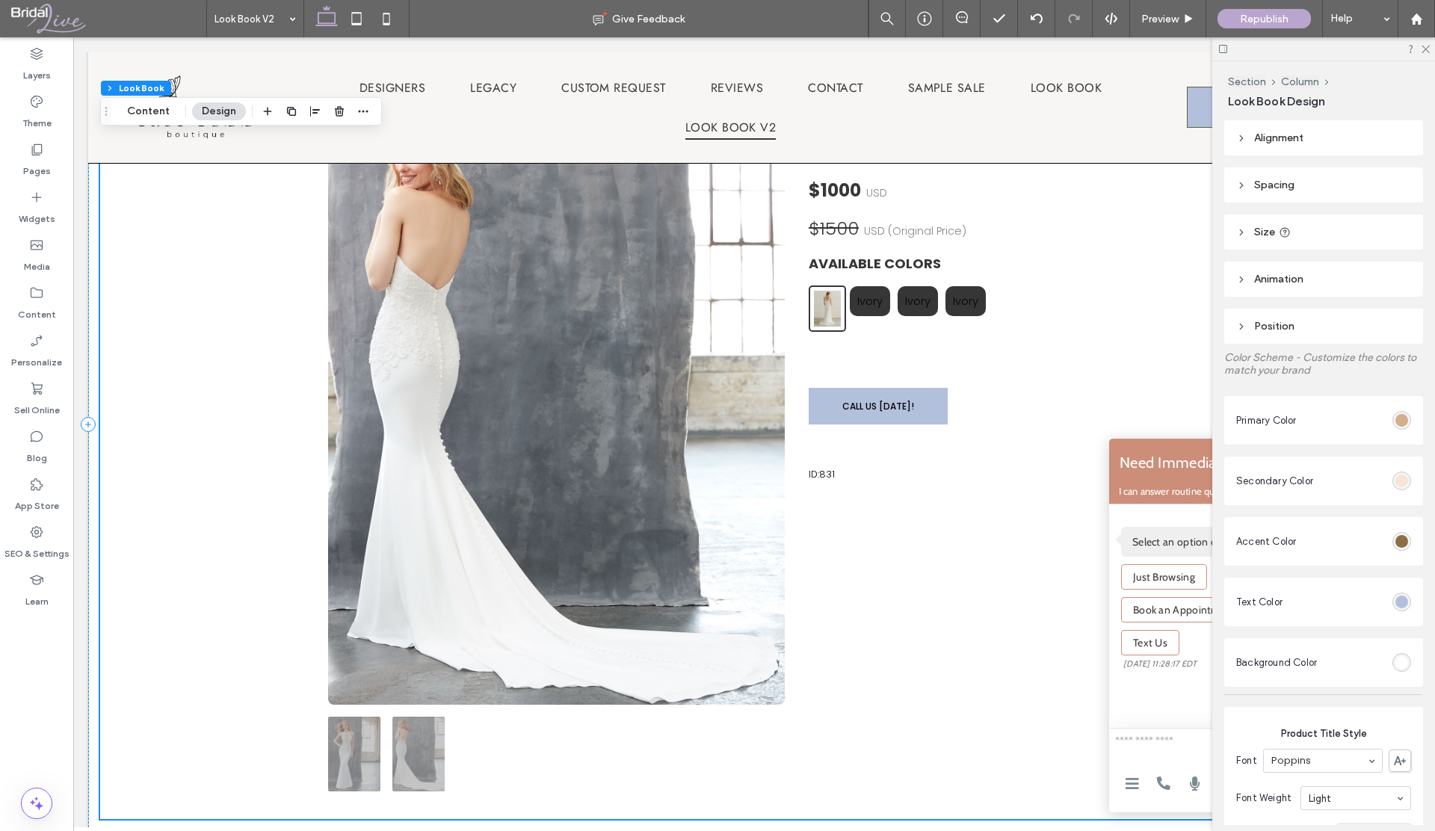
scroll to position [460, 0]
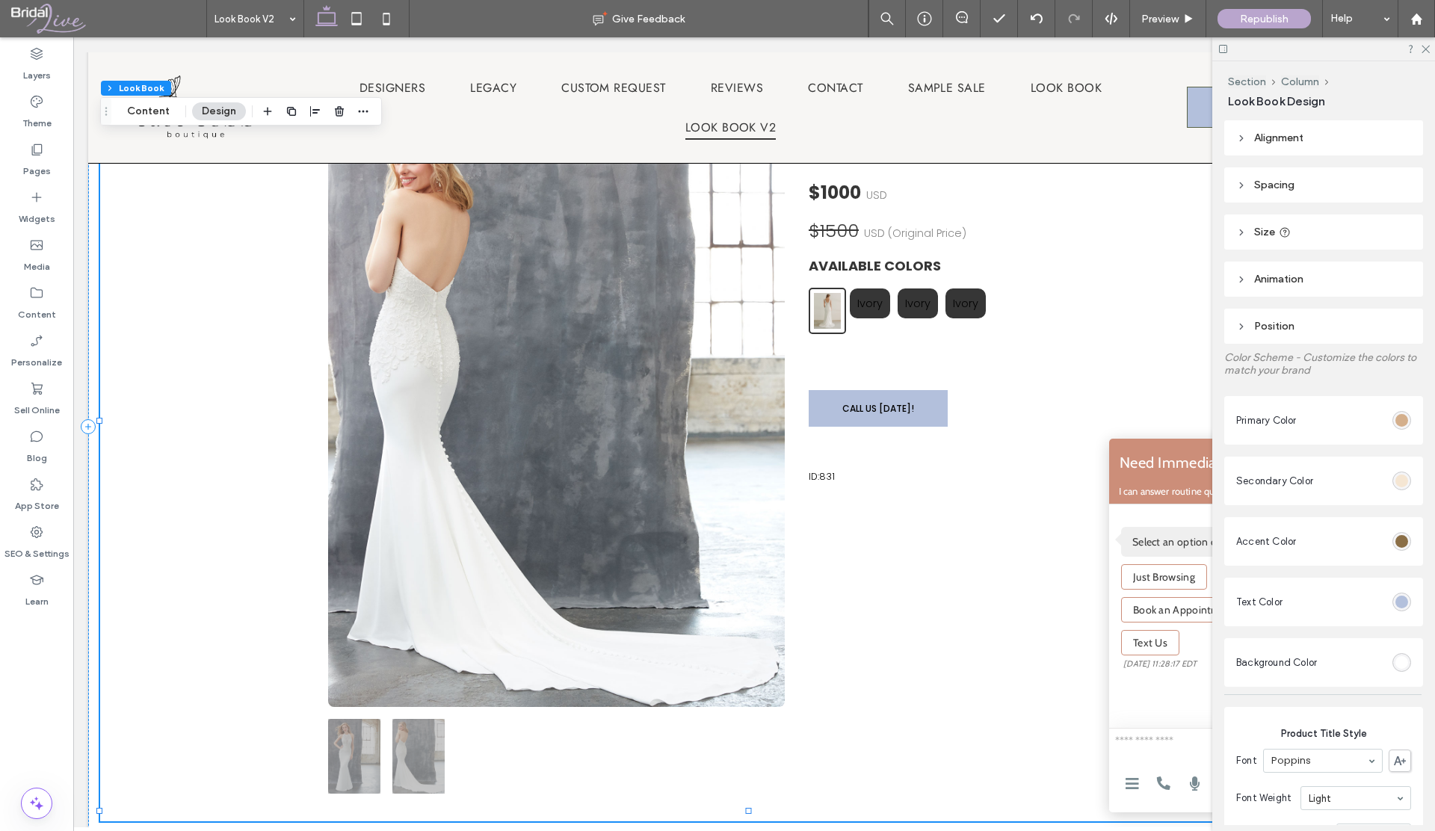
click at [689, 376] on img at bounding box center [556, 402] width 457 height 609
click at [689, 375] on img at bounding box center [556, 402] width 457 height 609
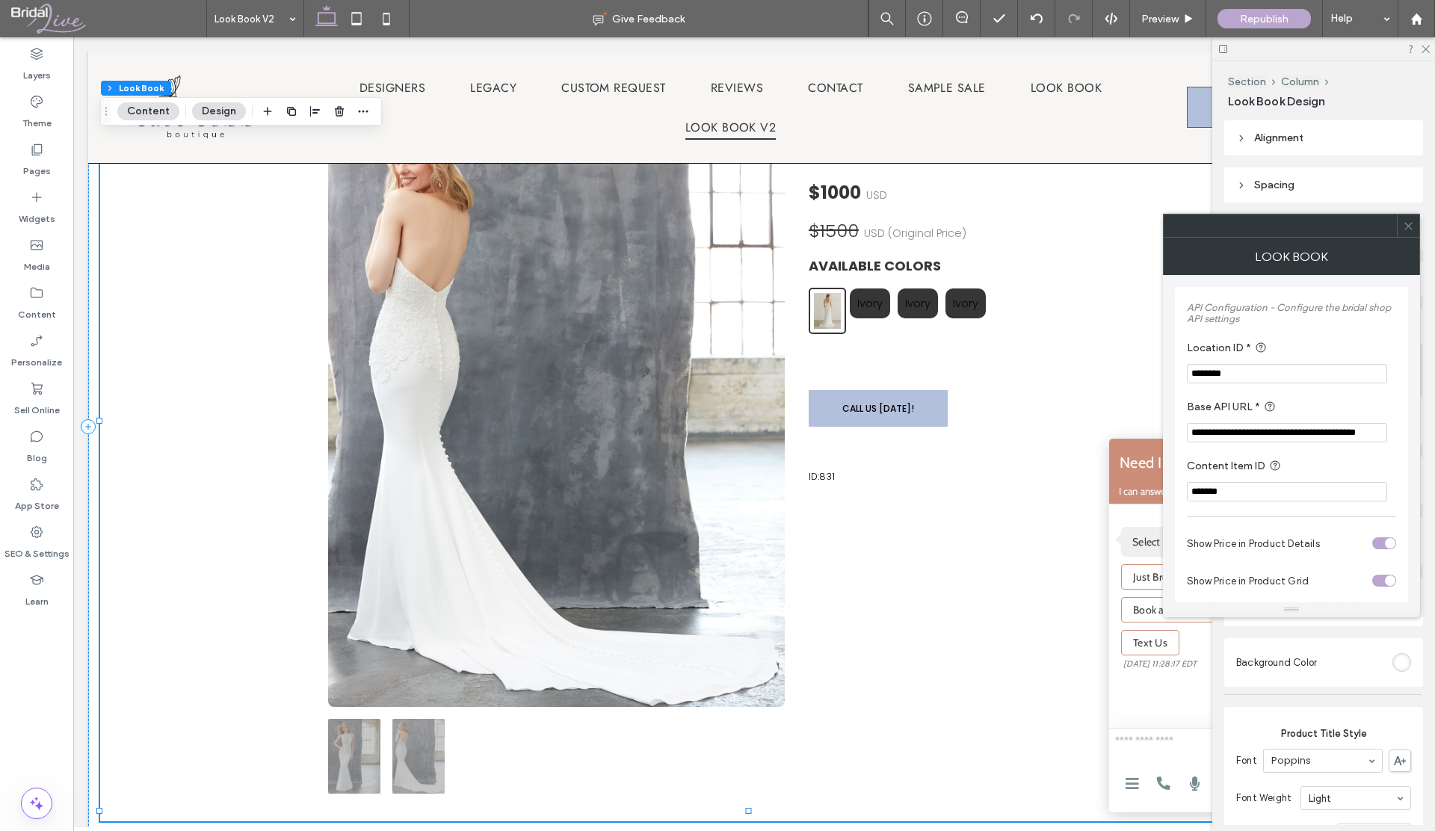
click at [689, 375] on img at bounding box center [556, 402] width 457 height 609
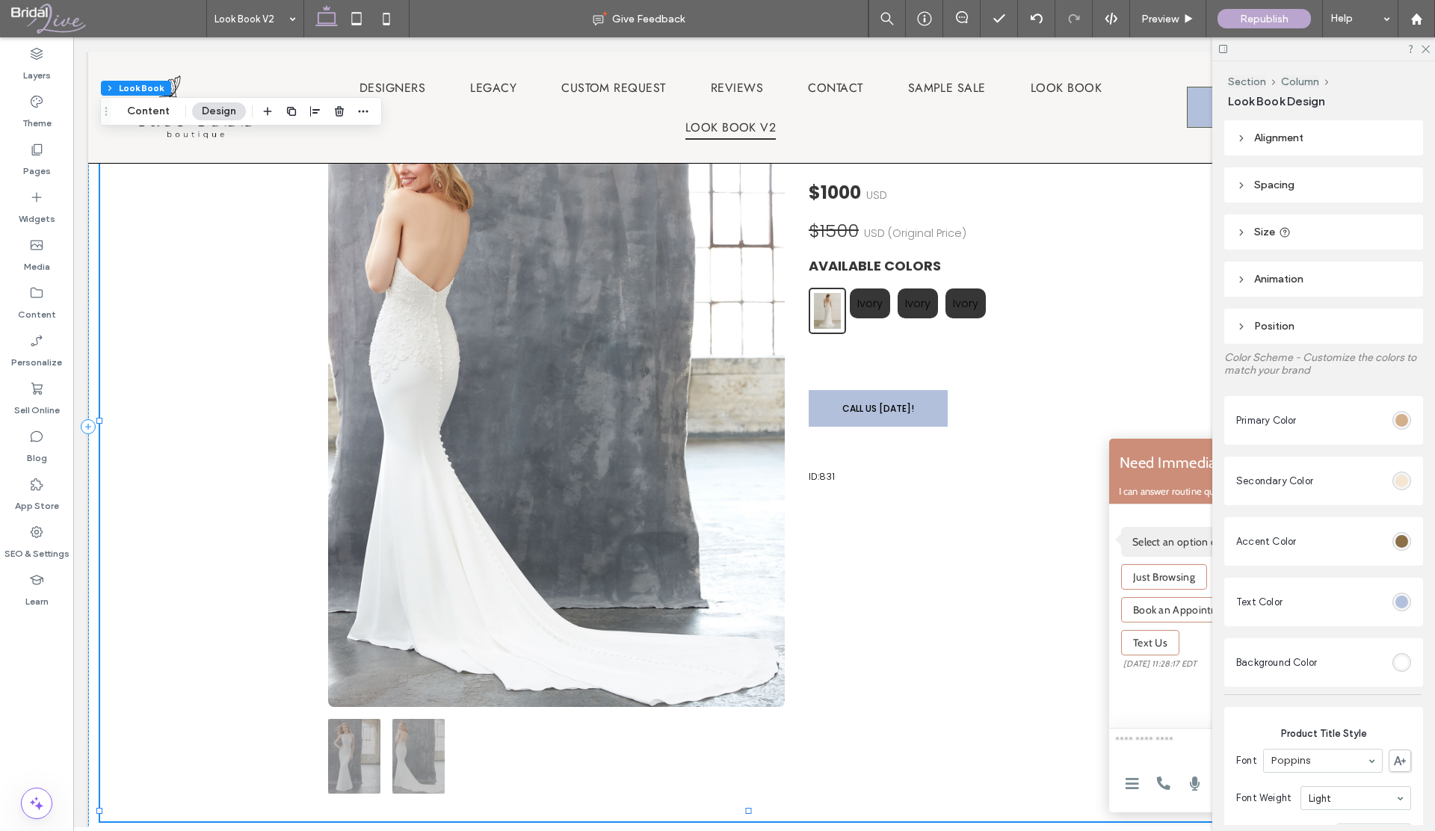
click at [730, 374] on img at bounding box center [556, 402] width 457 height 609
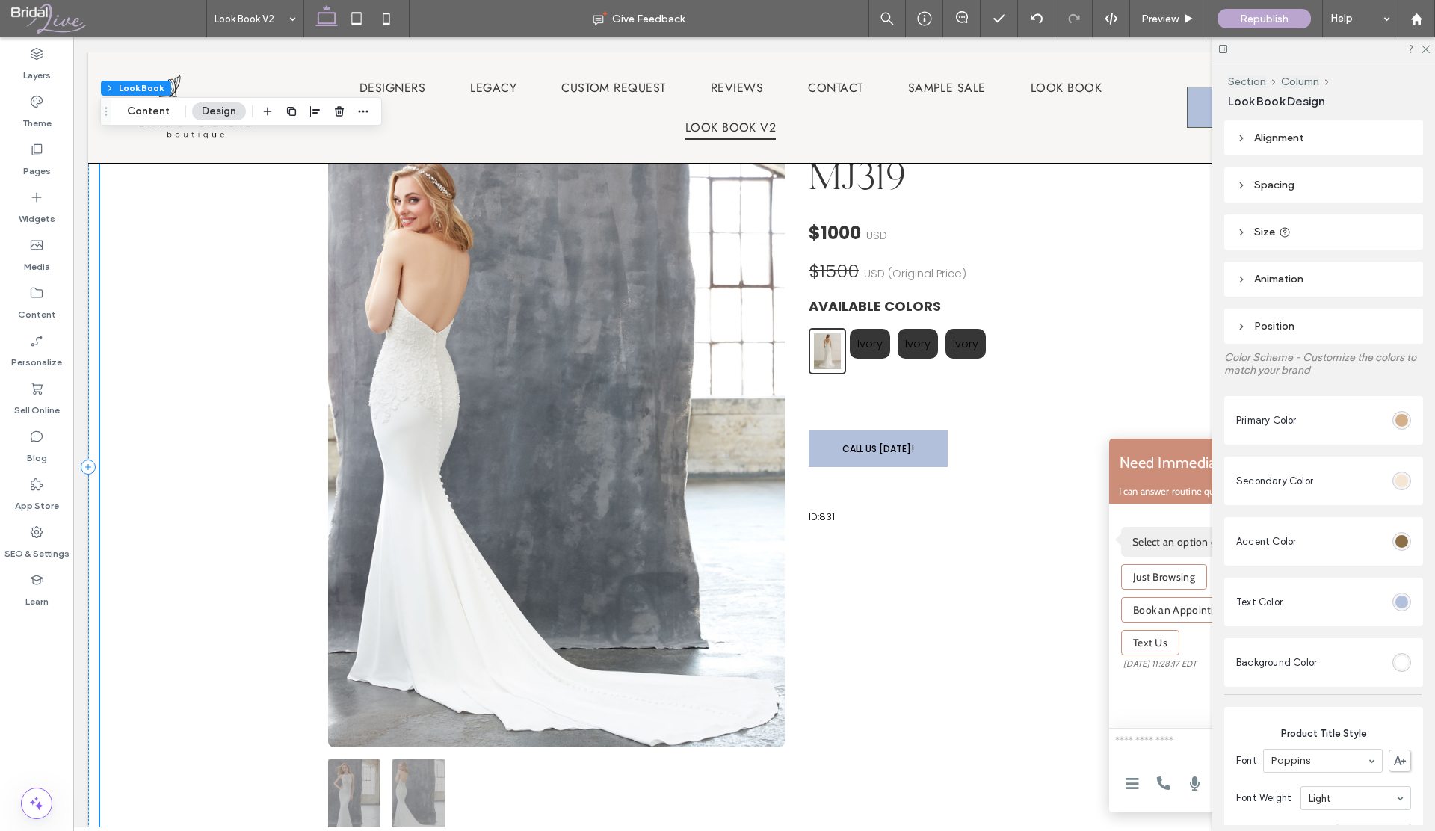
scroll to position [418, 0]
click at [156, 114] on button "Content" at bounding box center [148, 111] width 62 height 18
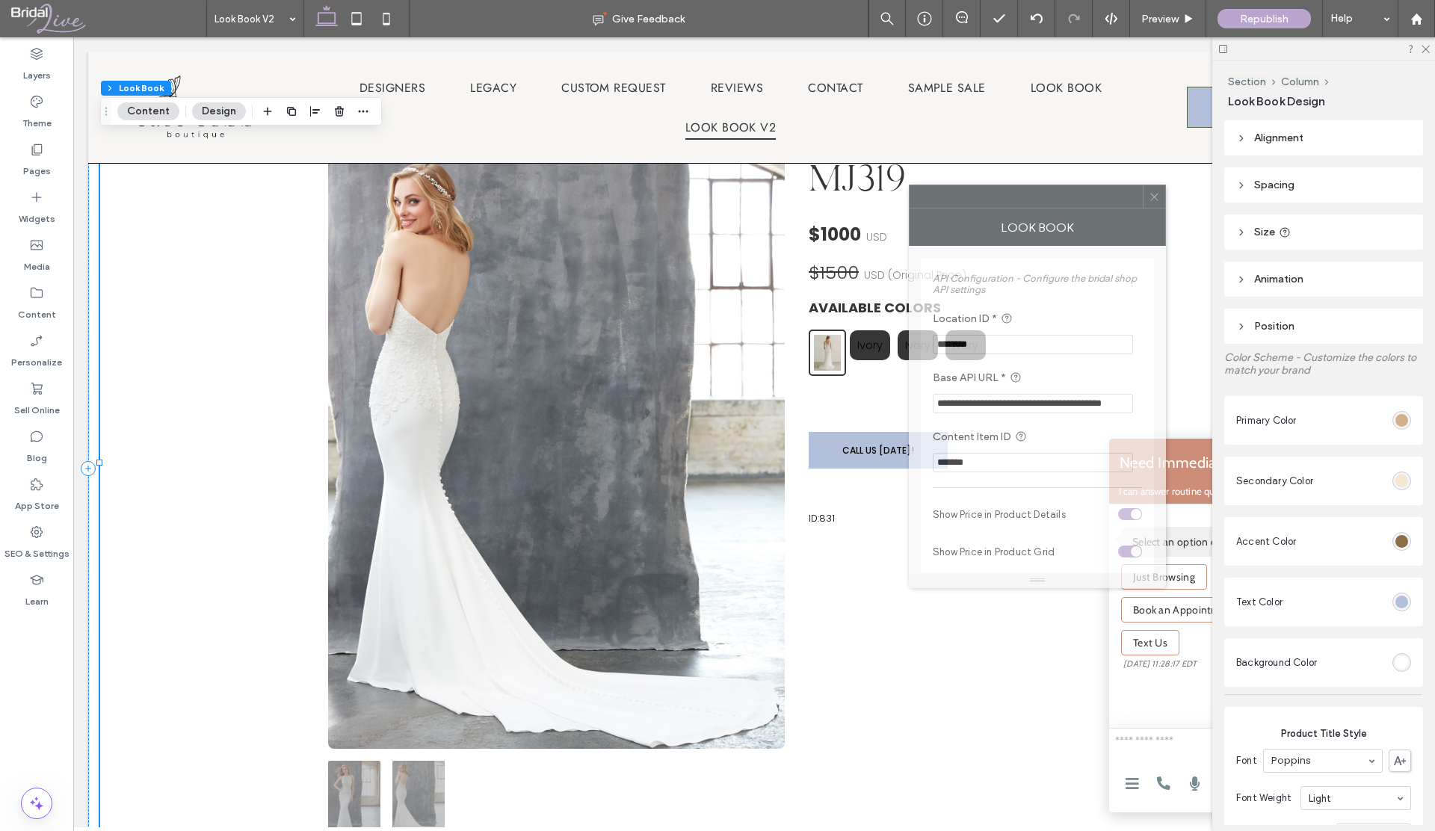
drag, startPoint x: 1241, startPoint y: 235, endPoint x: 987, endPoint y: 206, distance: 255.9
click at [987, 206] on div at bounding box center [1026, 196] width 233 height 22
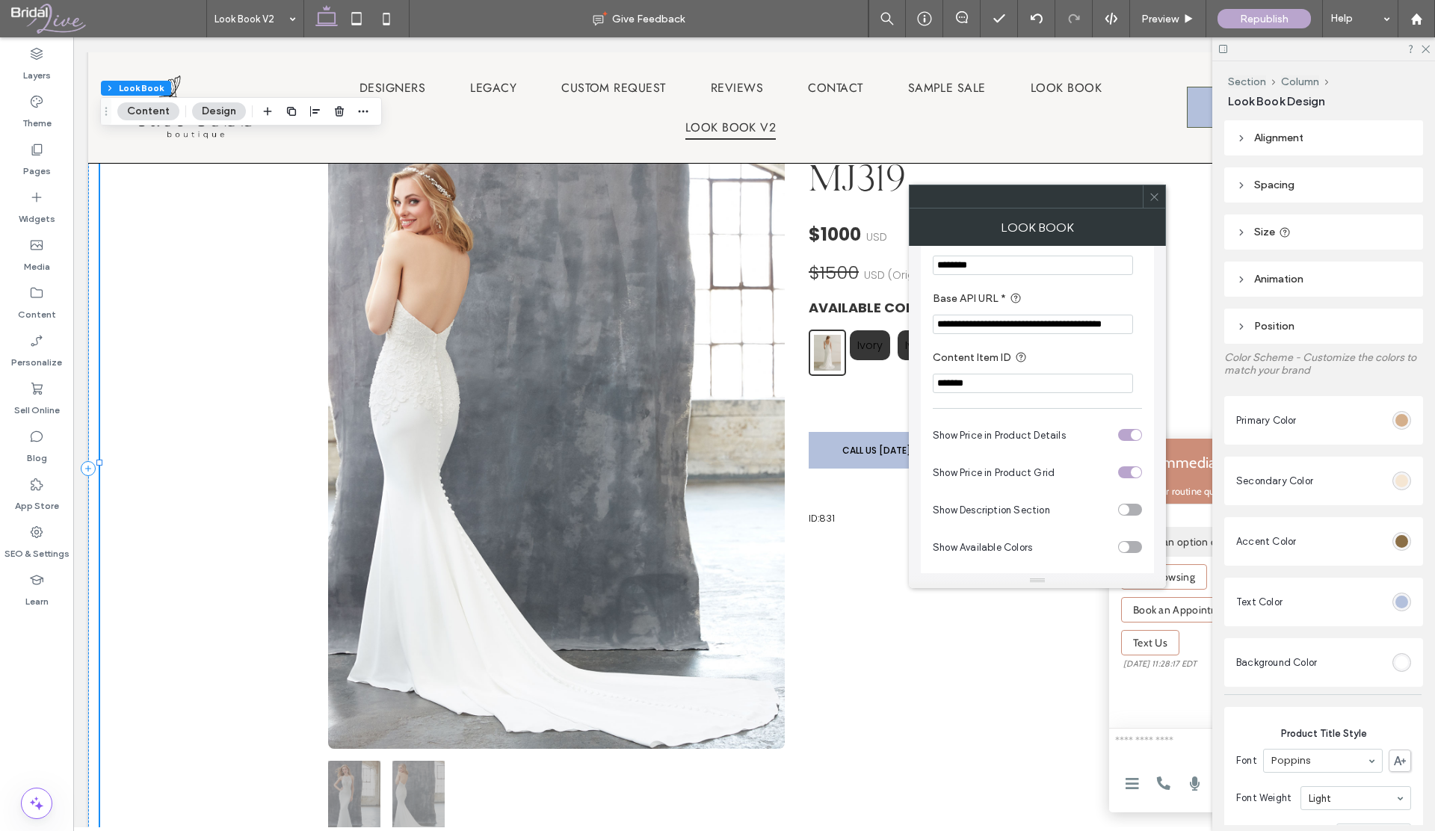
scroll to position [100, 0]
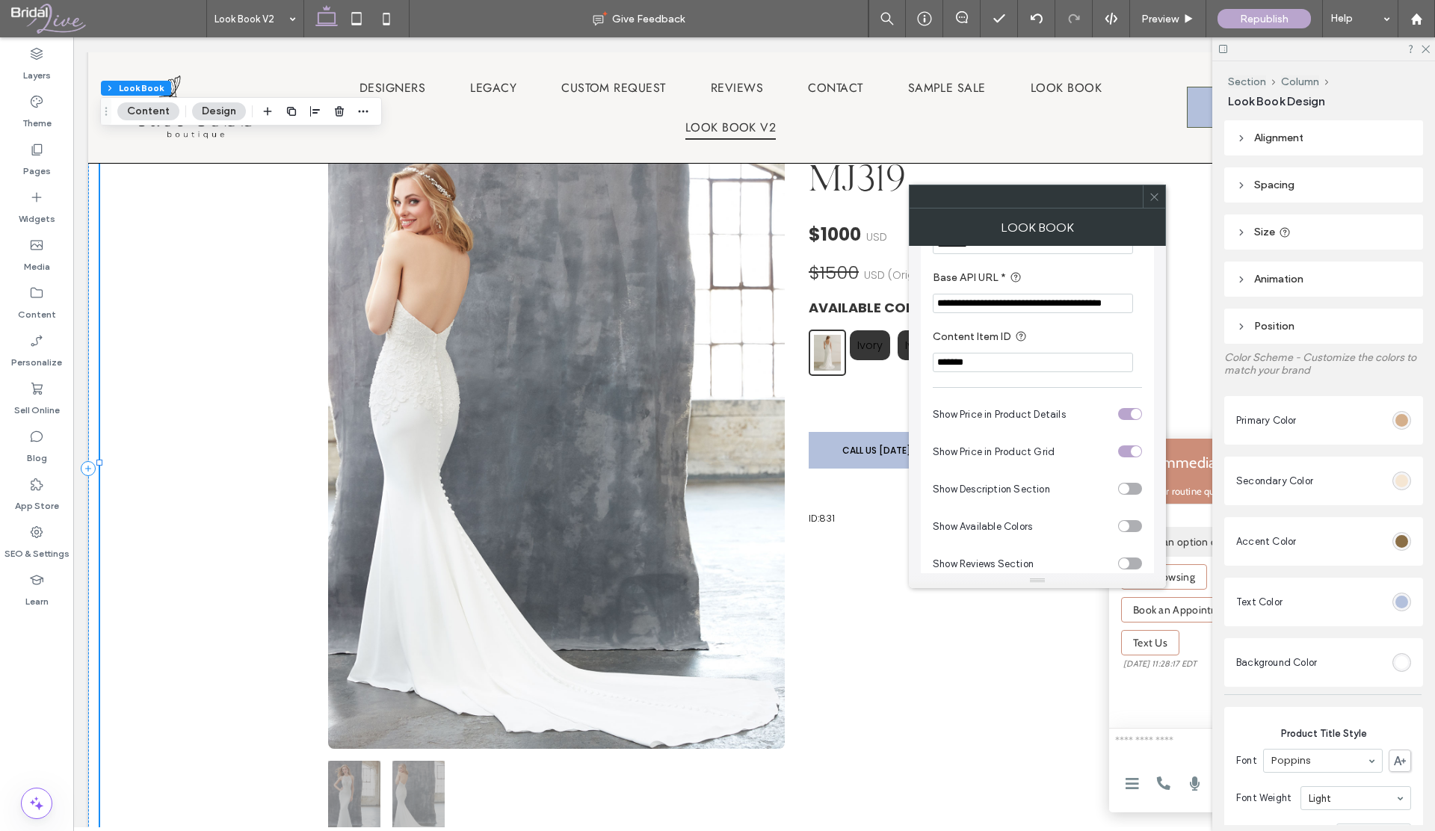
click at [1130, 416] on div "toggle" at bounding box center [1130, 414] width 24 height 12
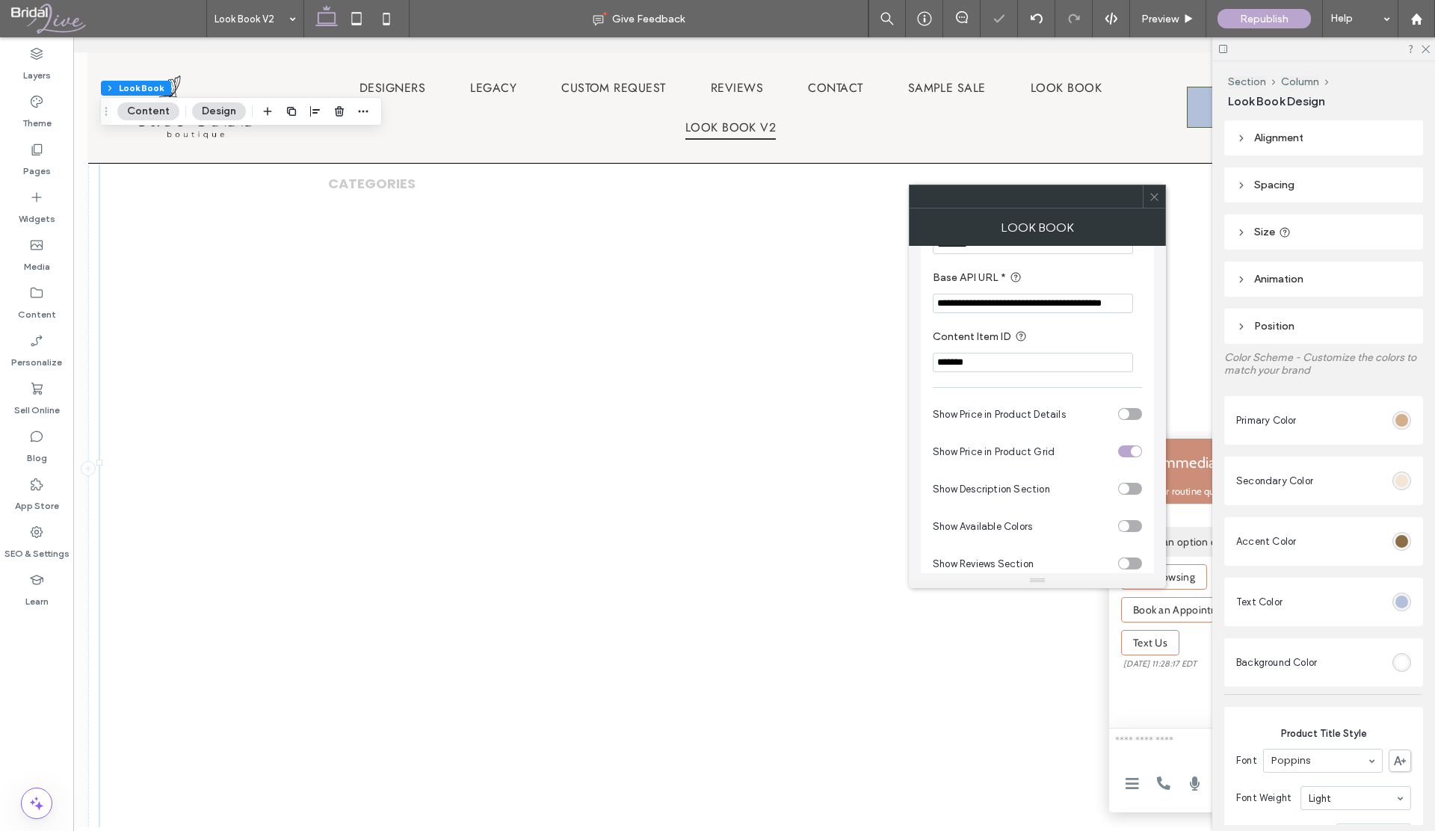
click at [1128, 450] on div "toggle" at bounding box center [1130, 452] width 24 height 12
click at [1151, 197] on icon at bounding box center [1154, 196] width 11 height 11
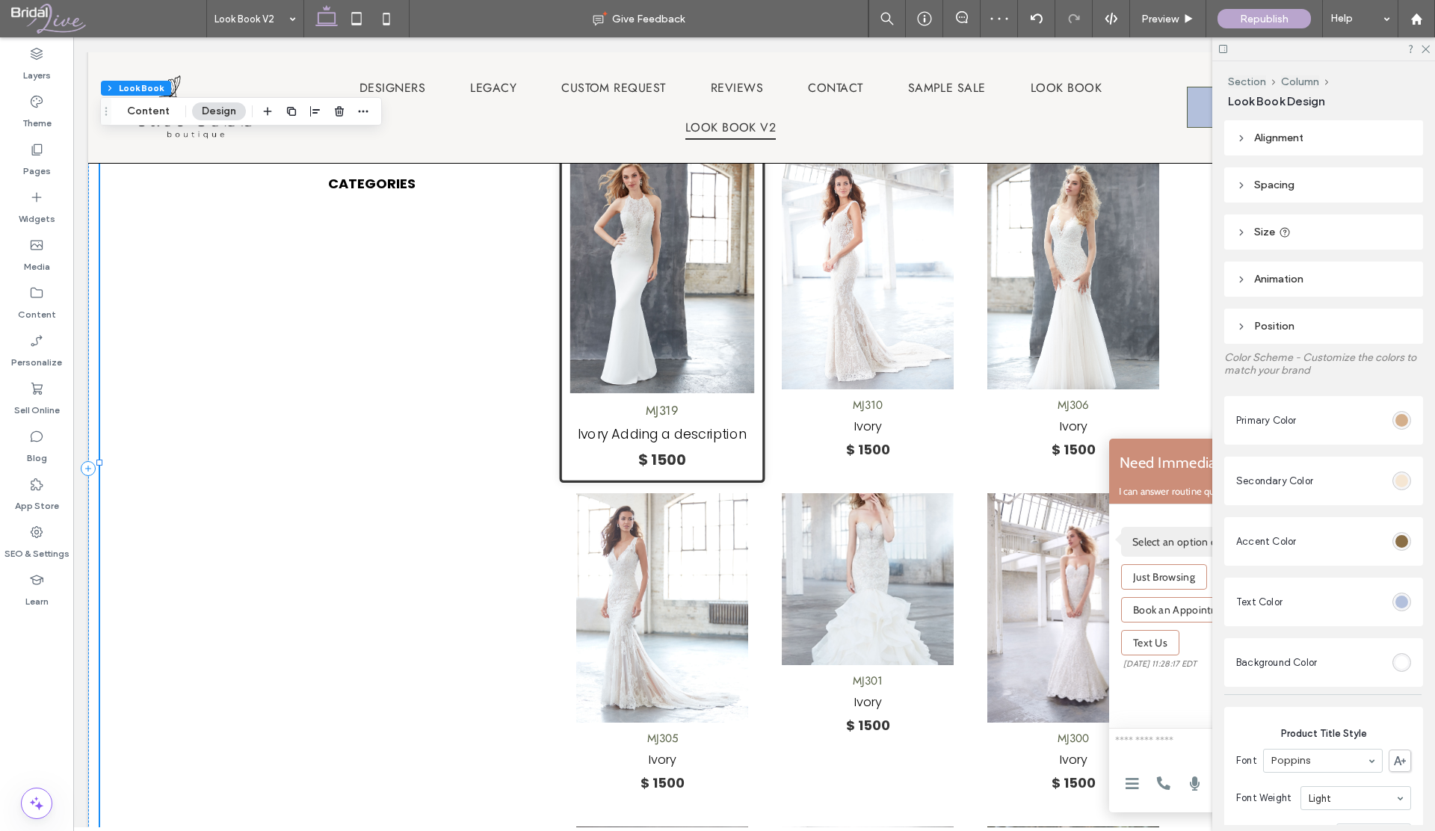
click at [679, 393] on div "MJ319 Ivory Adding a description $ 1500" at bounding box center [663, 310] width 206 height 346
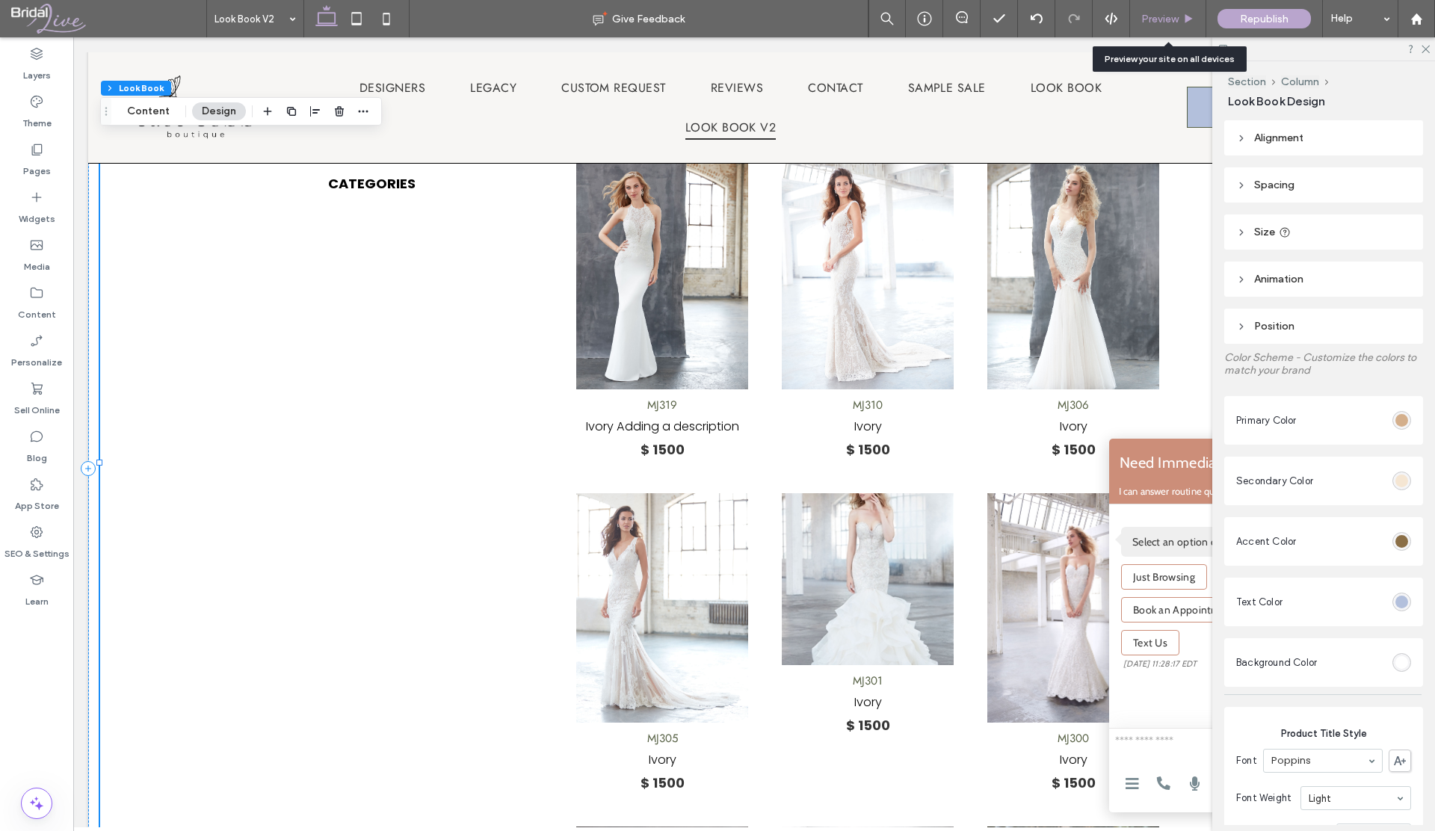
click at [1154, 24] on span "Preview" at bounding box center [1160, 19] width 37 height 13
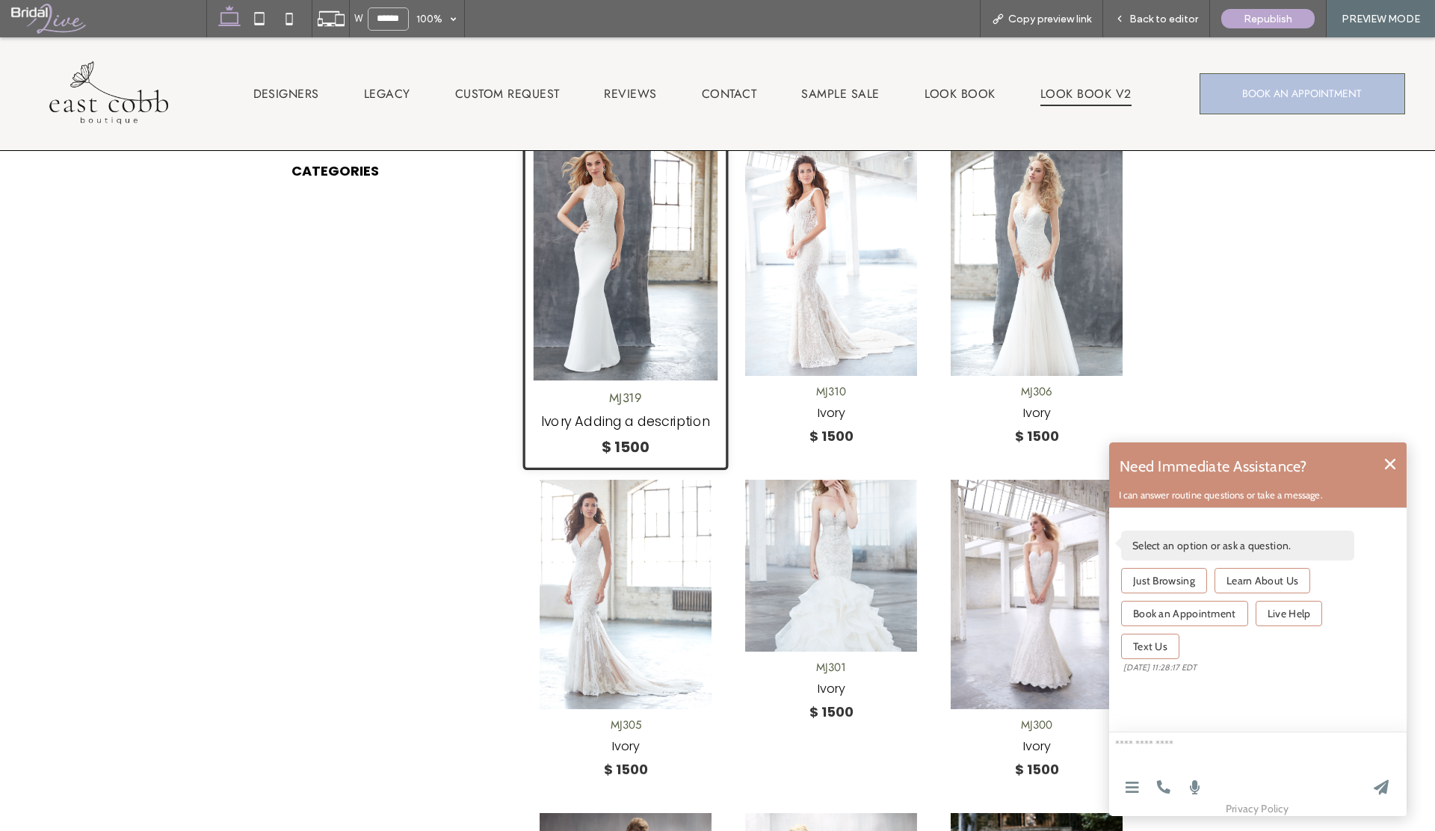
click at [637, 319] on img at bounding box center [626, 258] width 184 height 246
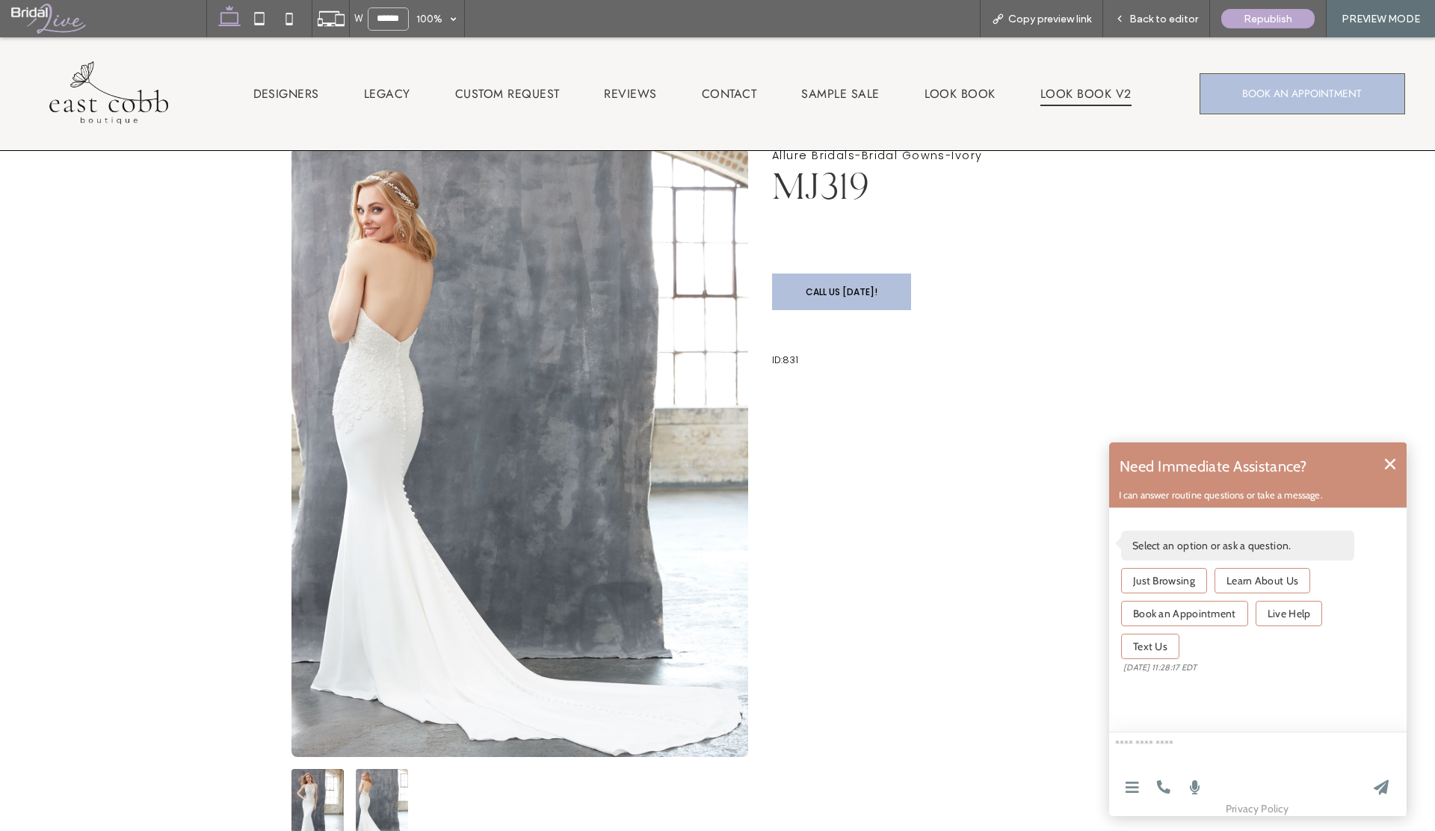
scroll to position [400, 0]
drag, startPoint x: 1089, startPoint y: 123, endPoint x: 1089, endPoint y: 84, distance: 39.6
click at [1089, 84] on span "Look Book V2" at bounding box center [1086, 93] width 91 height 25
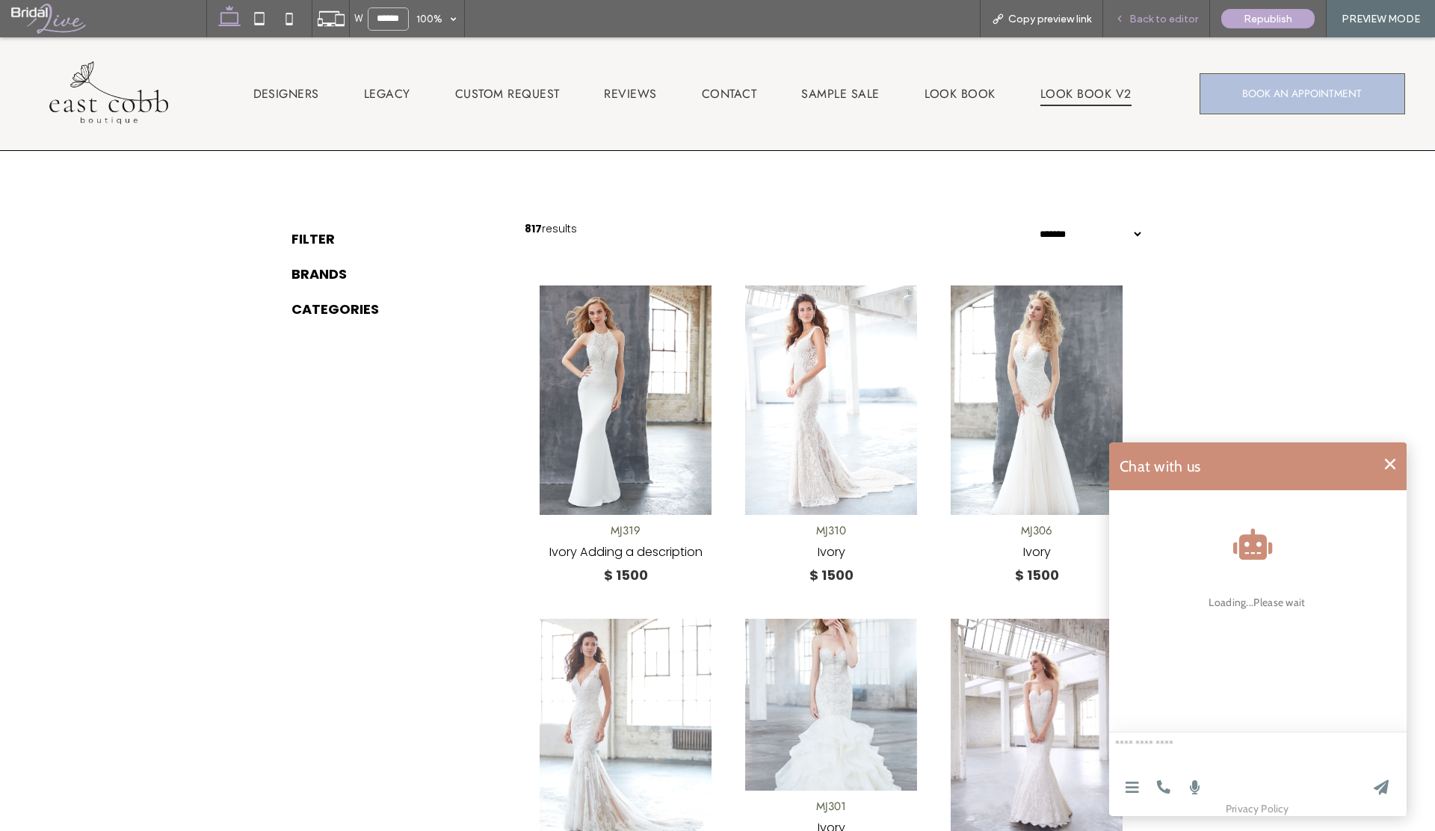
scroll to position [0, 0]
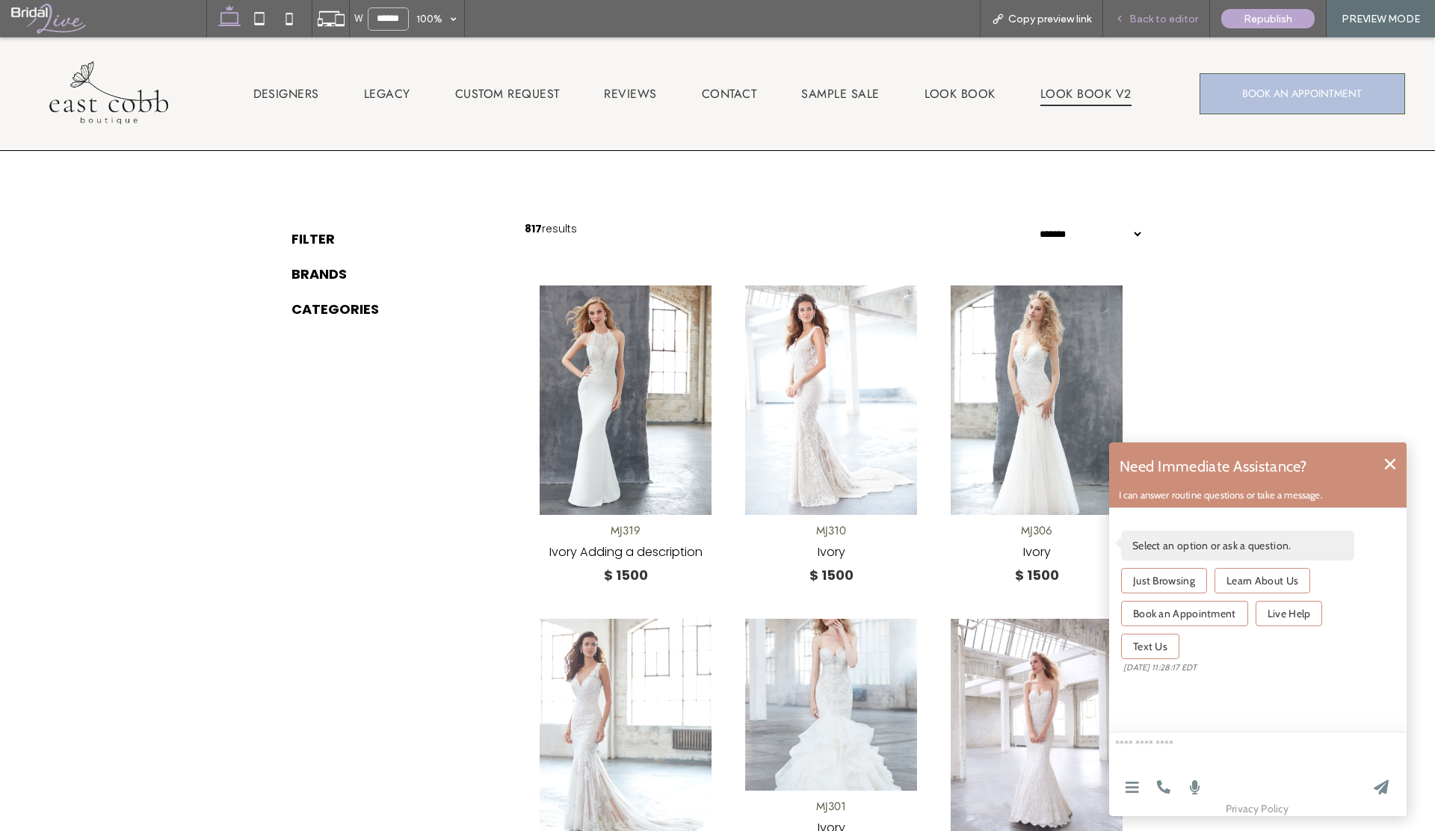
click at [1168, 14] on span "Back to editor" at bounding box center [1164, 19] width 69 height 13
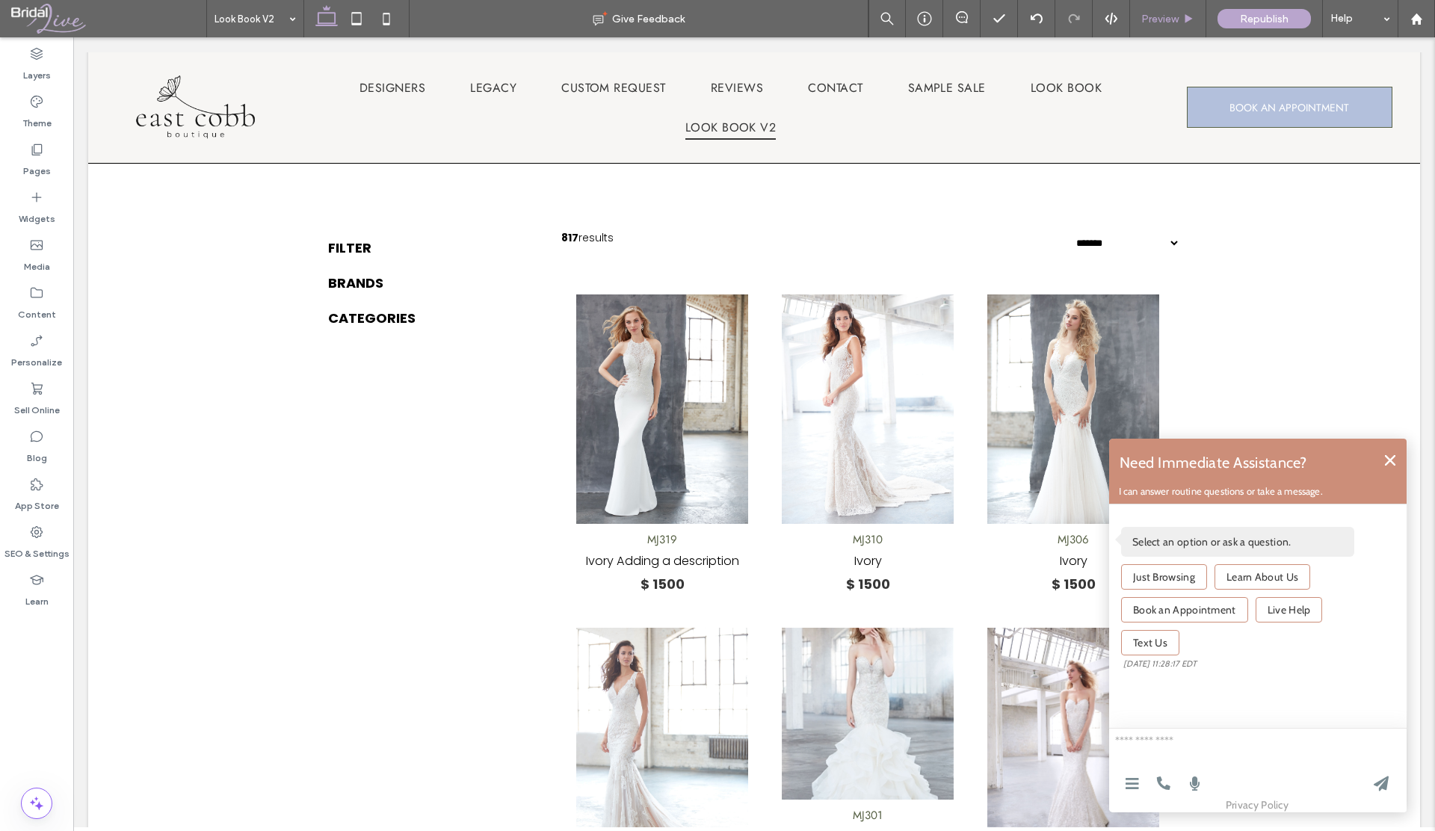
scroll to position [282, 0]
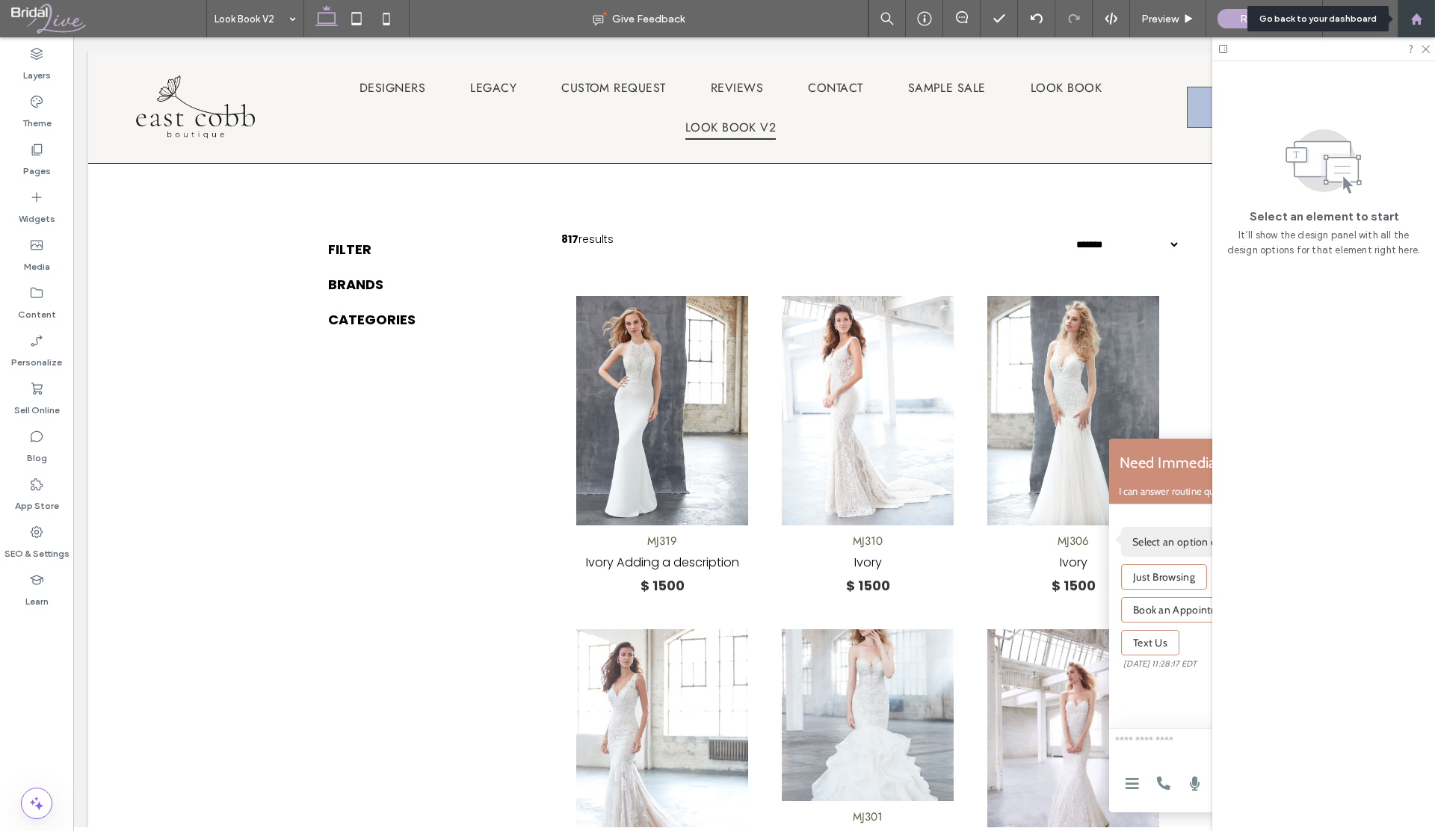
click at [1418, 14] on icon at bounding box center [1417, 19] width 13 height 13
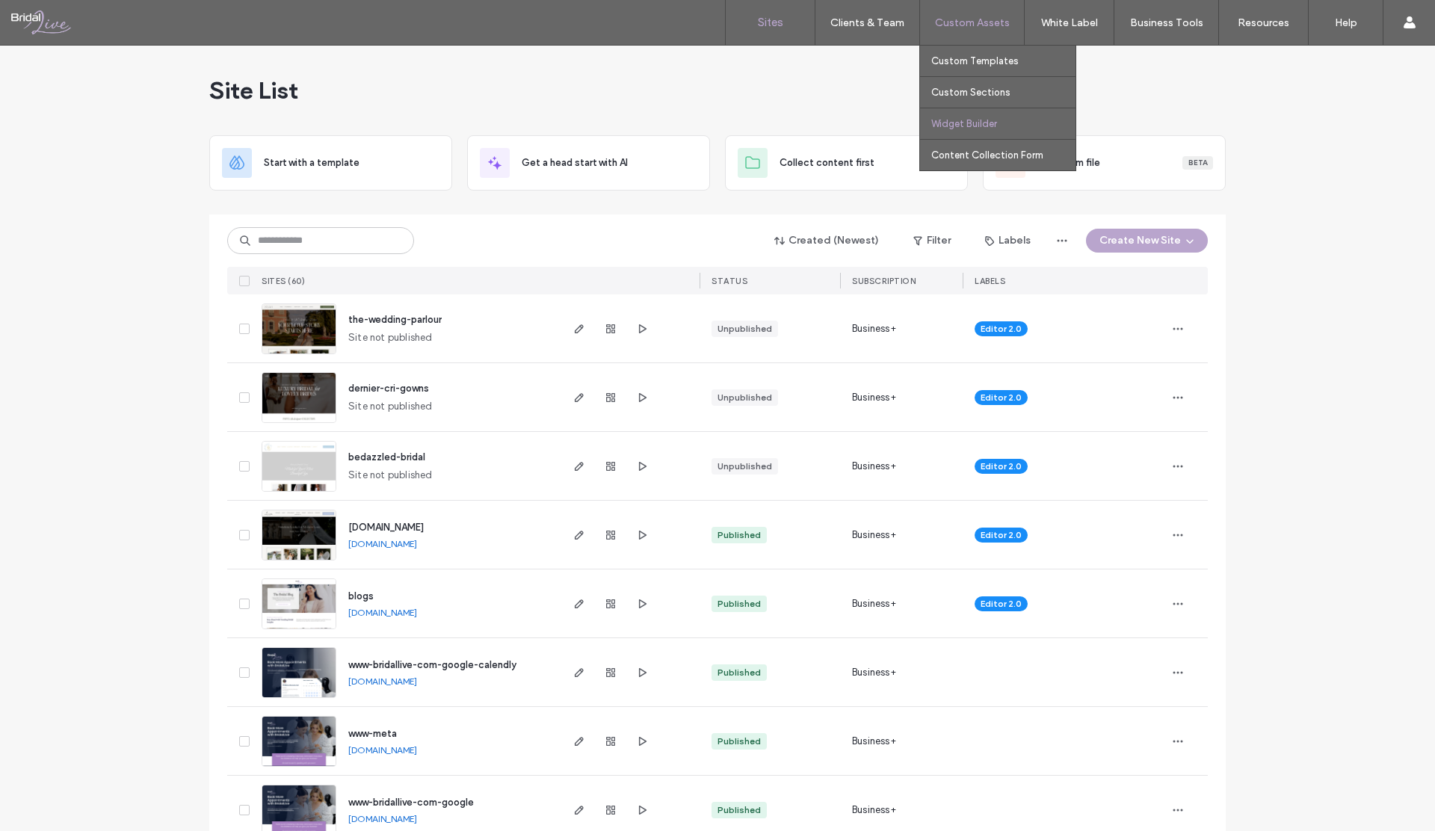
click at [958, 126] on label "Widget Builder" at bounding box center [965, 123] width 66 height 11
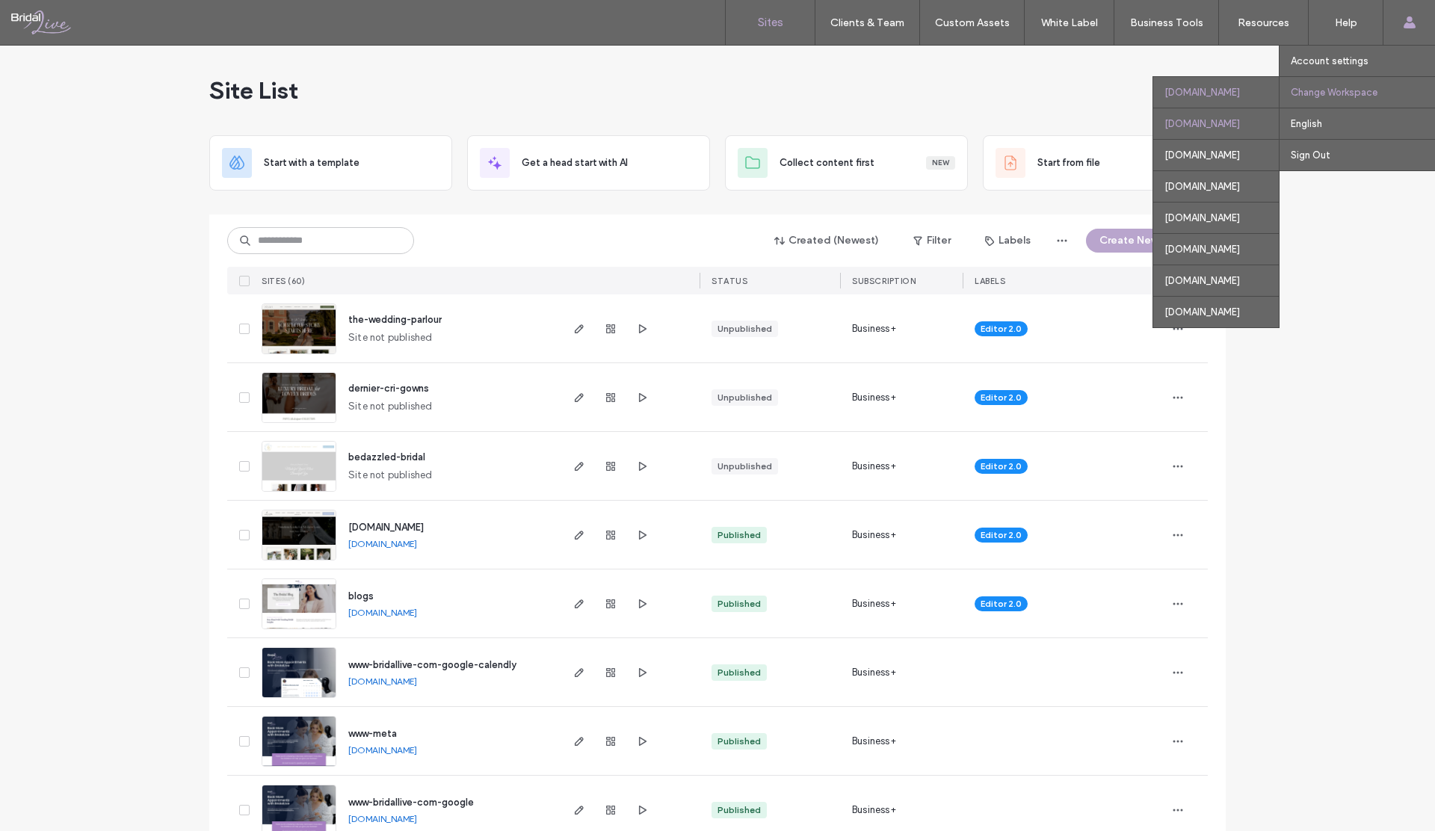
click at [1160, 126] on div "websites.clubprophet.com" at bounding box center [1217, 123] width 126 height 31
